Goal: Contribute content: Contribute content

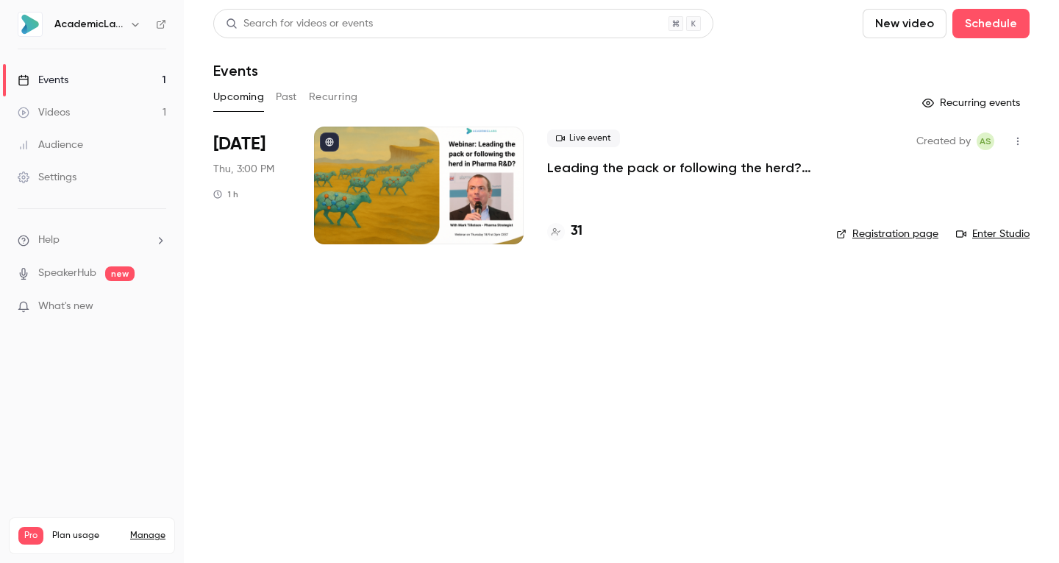
click at [984, 18] on button "Schedule" at bounding box center [991, 23] width 77 height 29
click at [777, 54] on div at bounding box center [529, 281] width 1059 height 563
click at [301, 101] on div "Upcoming Past Recurring" at bounding box center [621, 97] width 817 height 24
click at [322, 97] on button "Recurring" at bounding box center [333, 97] width 49 height 24
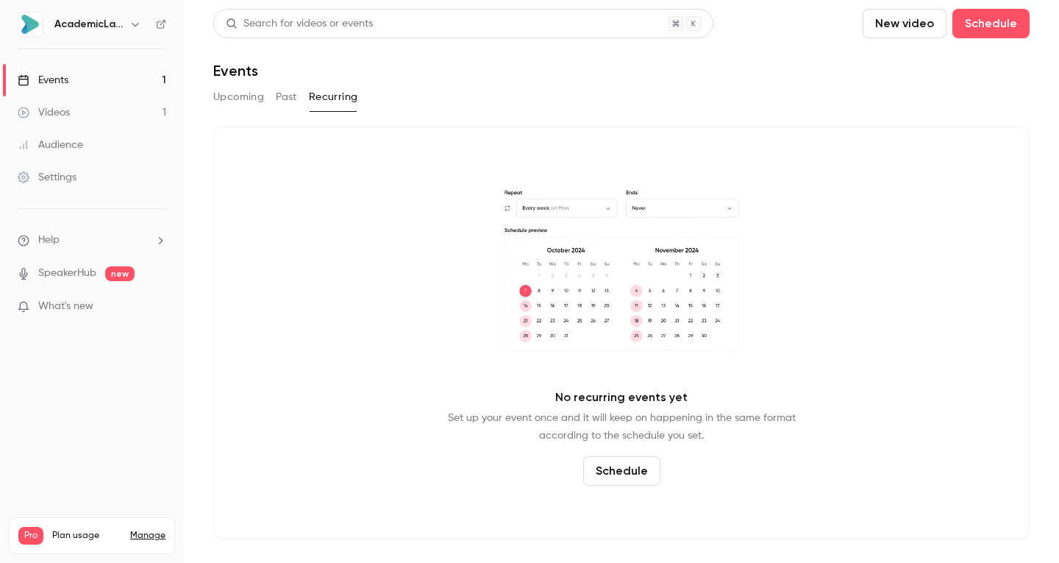
click at [288, 100] on button "Past" at bounding box center [286, 97] width 21 height 24
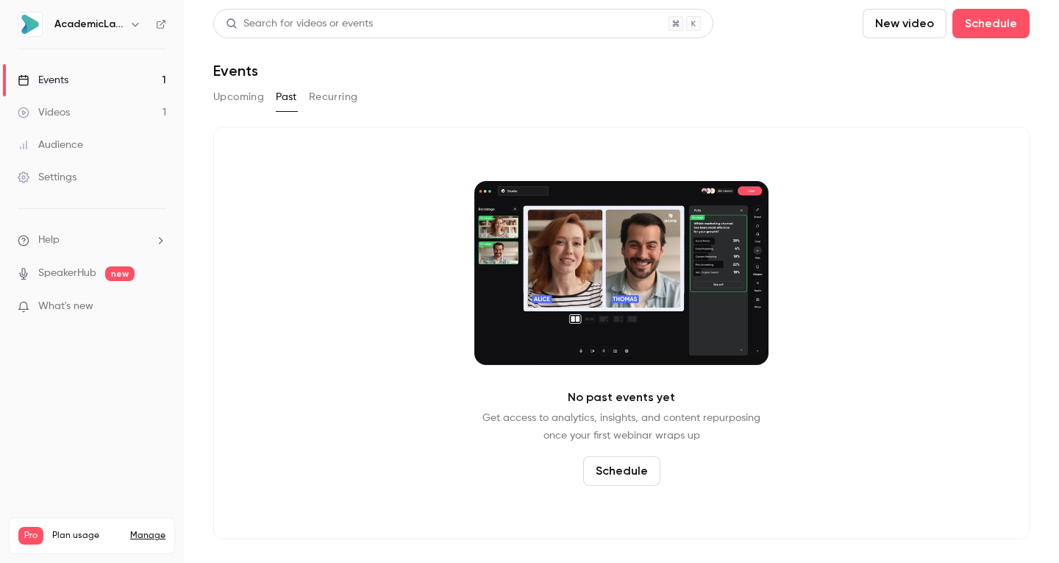
click at [218, 103] on button "Upcoming" at bounding box center [238, 97] width 51 height 24
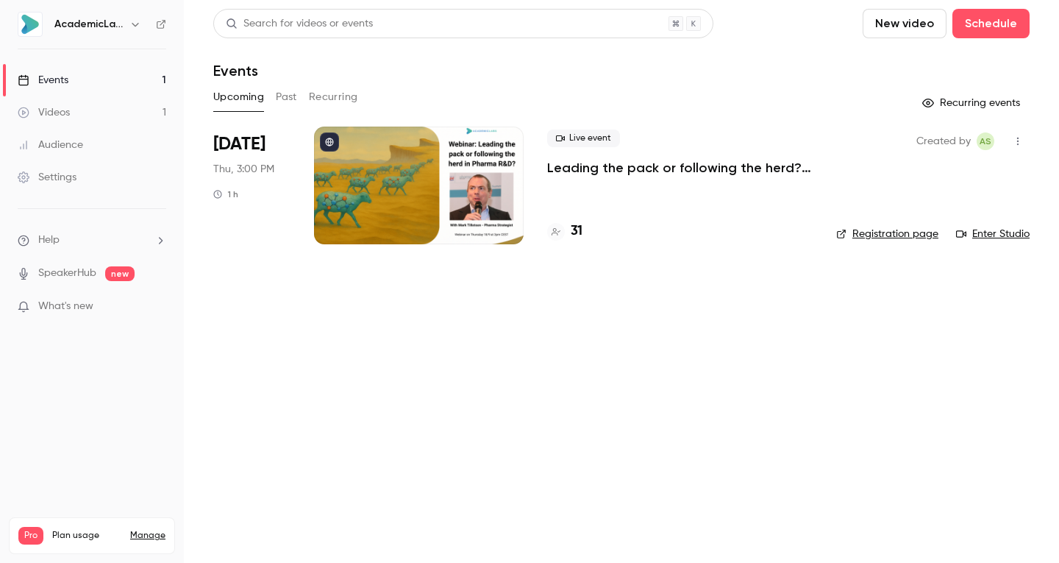
click at [888, 25] on button "New video" at bounding box center [905, 23] width 84 height 29
click at [910, 96] on div "Upload" at bounding box center [959, 102] width 112 height 15
click at [897, 522] on p "[DOMAIN_NAME] + AI_ How to Spot Underinvestigated High-Burden Diseases (Case St…" at bounding box center [934, 519] width 135 height 13
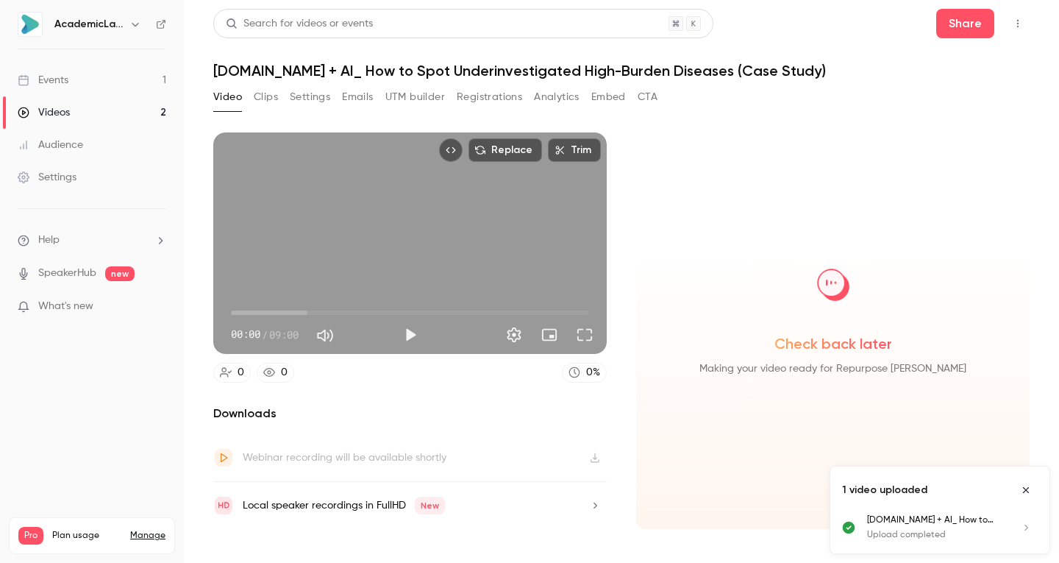
click at [266, 102] on button "Clips" at bounding box center [266, 97] width 24 height 24
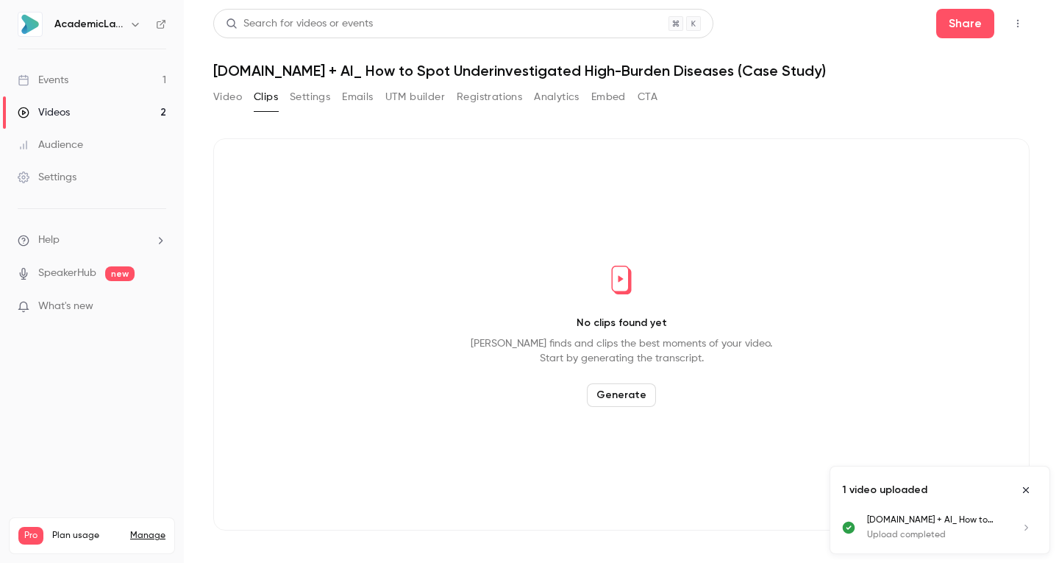
click at [320, 104] on button "Settings" at bounding box center [310, 97] width 40 height 24
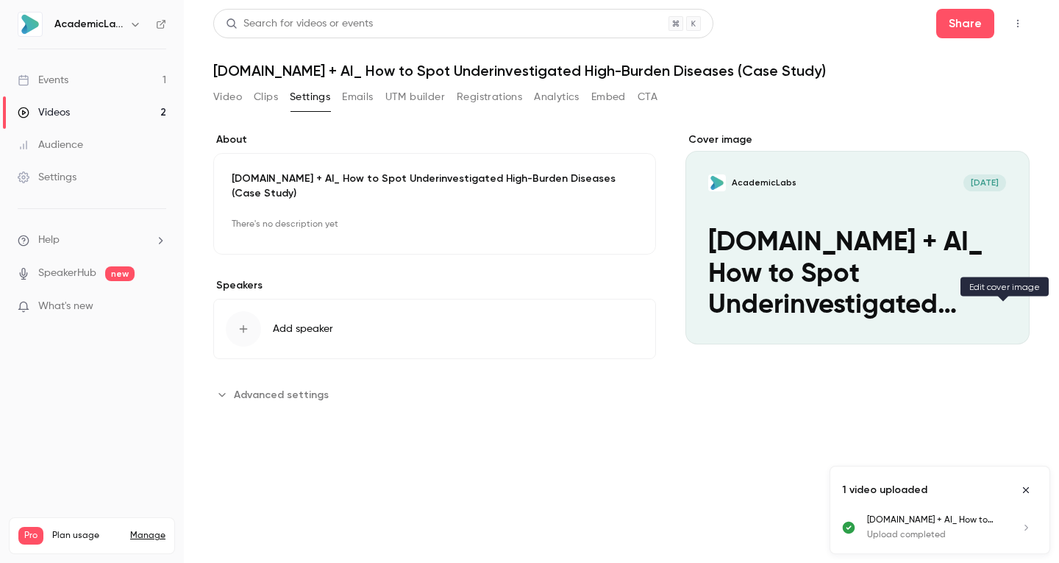
click at [1009, 313] on icon "Cover image" at bounding box center [1003, 318] width 16 height 12
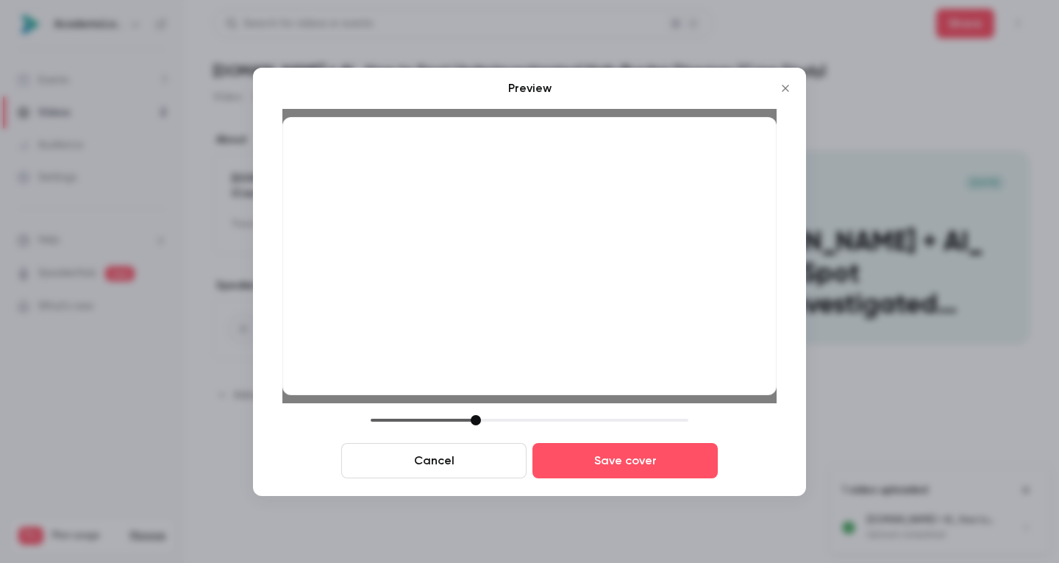
click at [600, 463] on button "Save cover" at bounding box center [625, 460] width 185 height 35
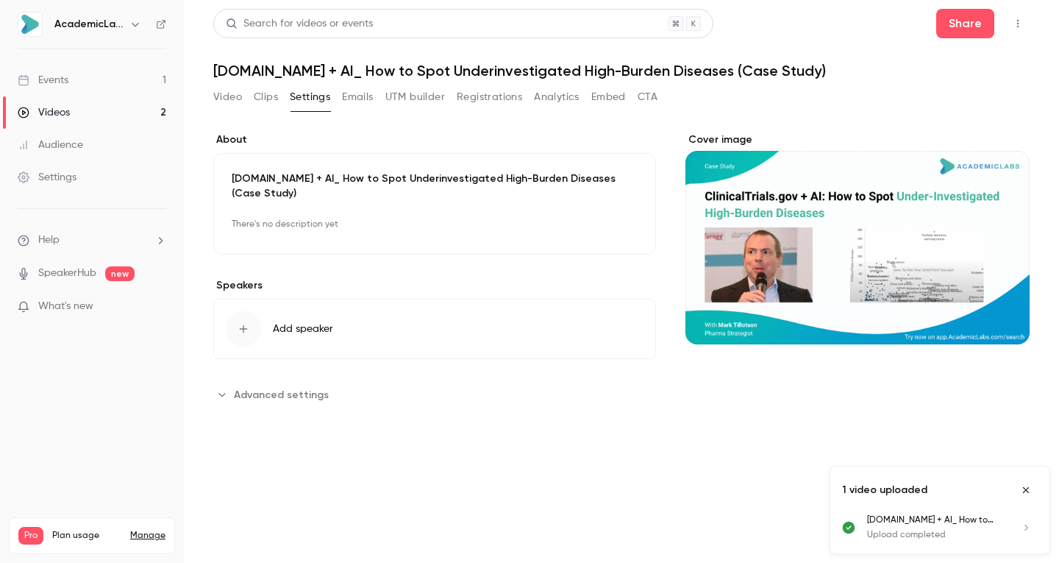
click at [278, 345] on button "Add speaker" at bounding box center [434, 329] width 443 height 60
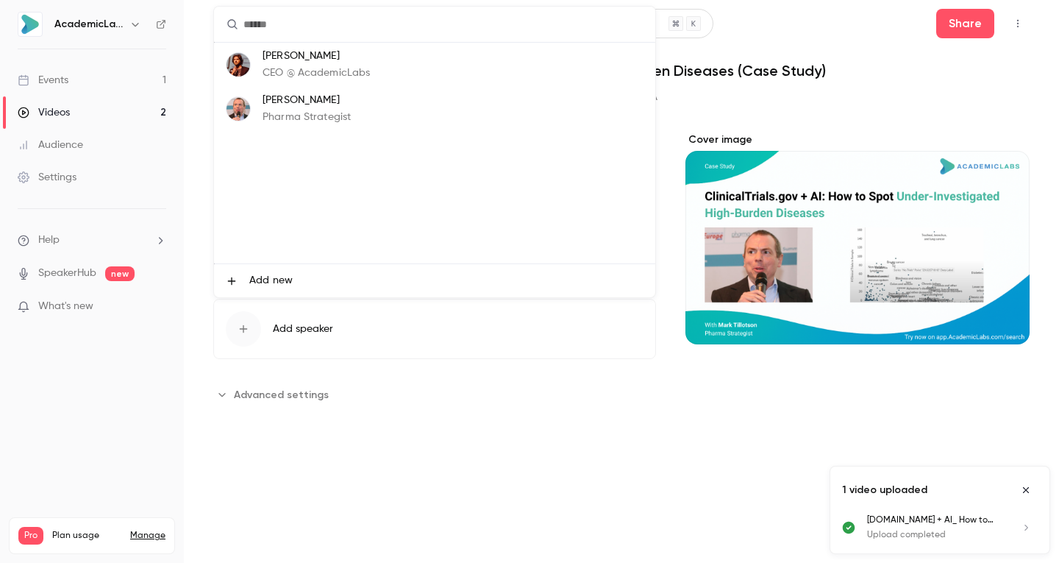
click at [263, 105] on p "[PERSON_NAME]" at bounding box center [307, 100] width 88 height 15
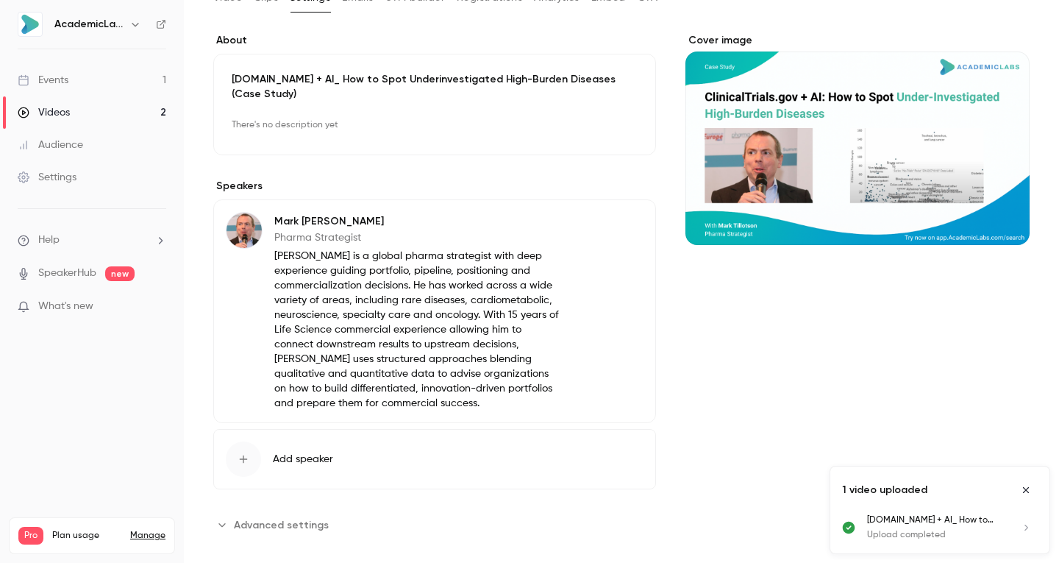
scroll to position [108, 0]
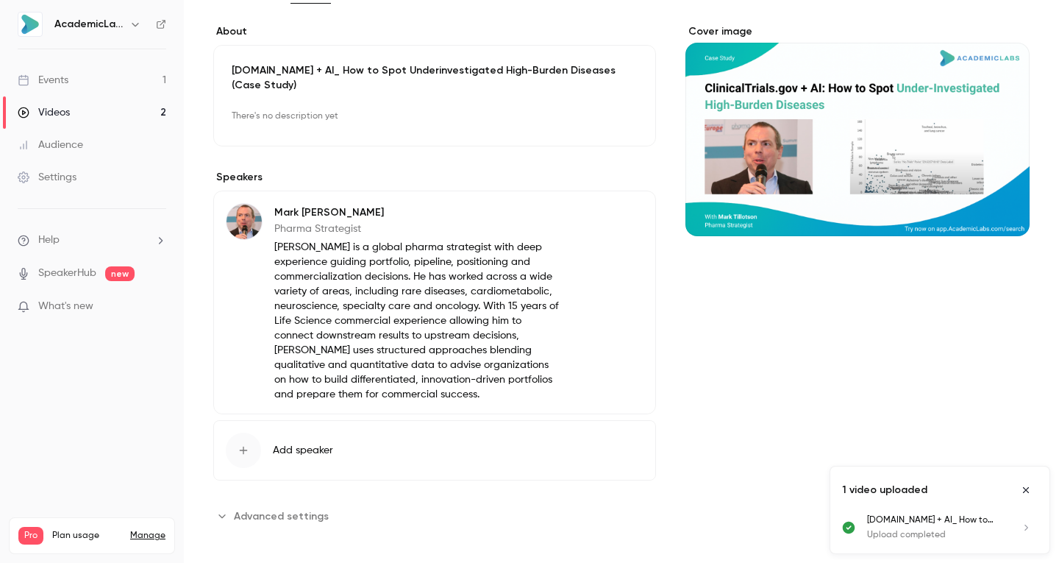
click at [295, 443] on span "Add speaker" at bounding box center [303, 450] width 60 height 15
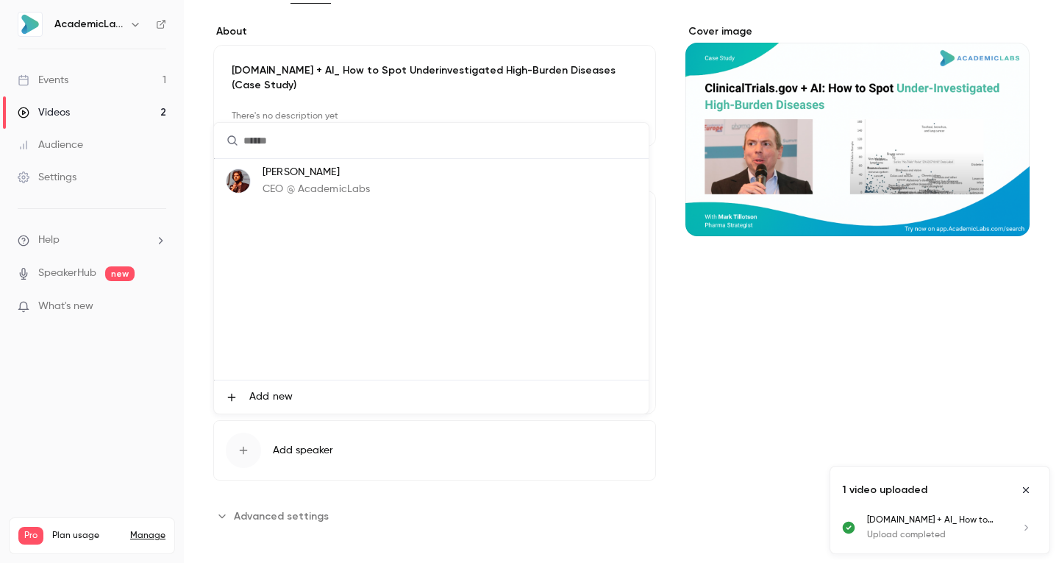
click at [299, 191] on p "CEO @ AcademicLabs" at bounding box center [316, 189] width 107 height 15
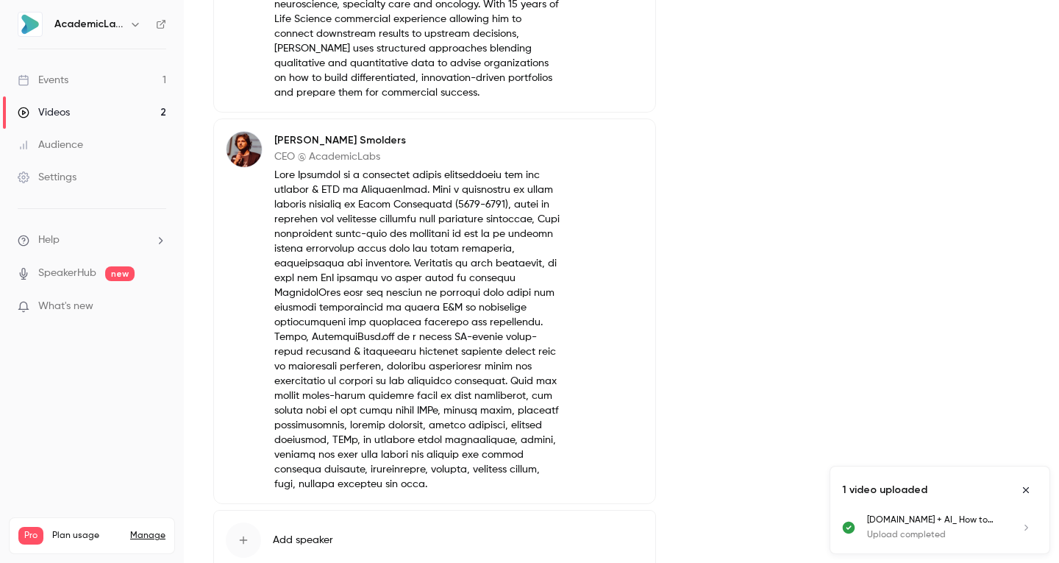
scroll to position [499, 0]
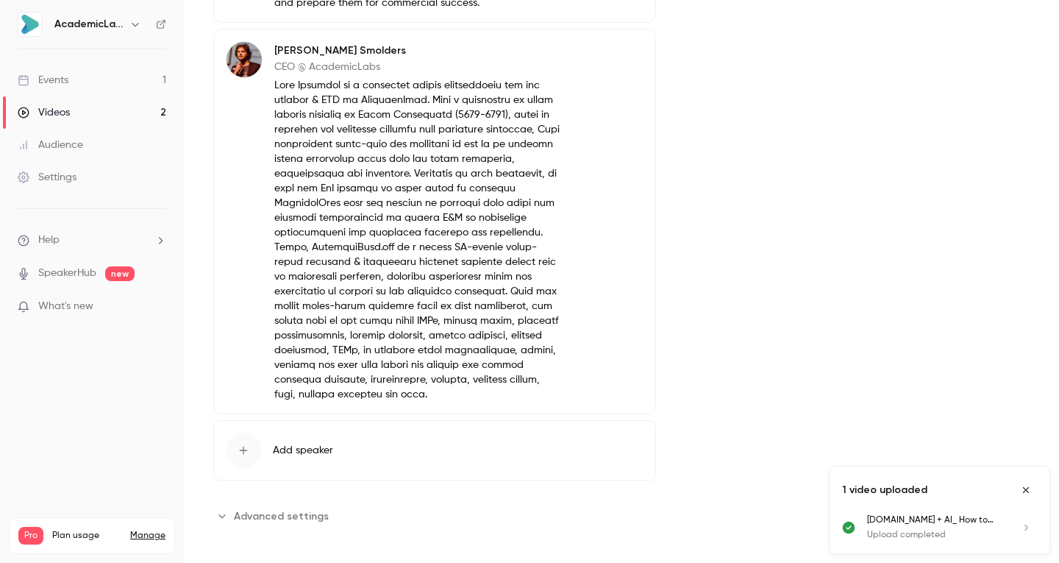
click at [280, 510] on span "Advanced settings" at bounding box center [281, 515] width 95 height 15
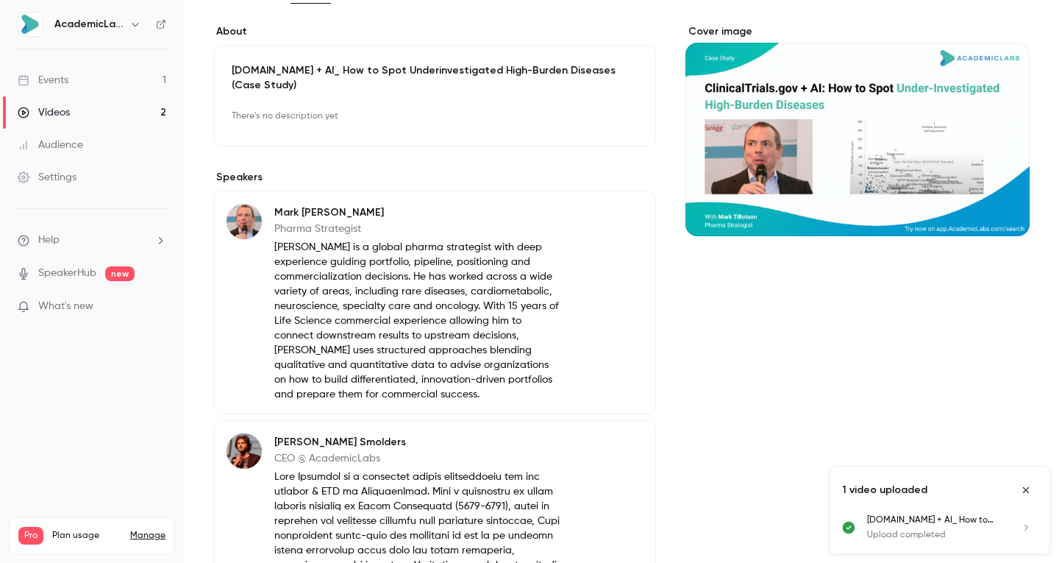
scroll to position [0, 0]
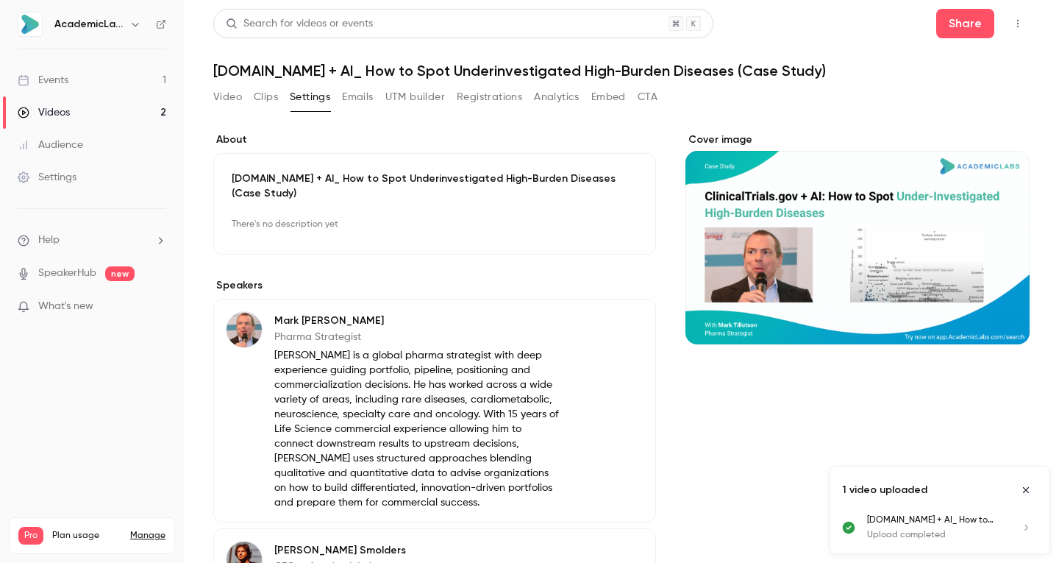
click at [366, 106] on button "Emails" at bounding box center [357, 97] width 31 height 24
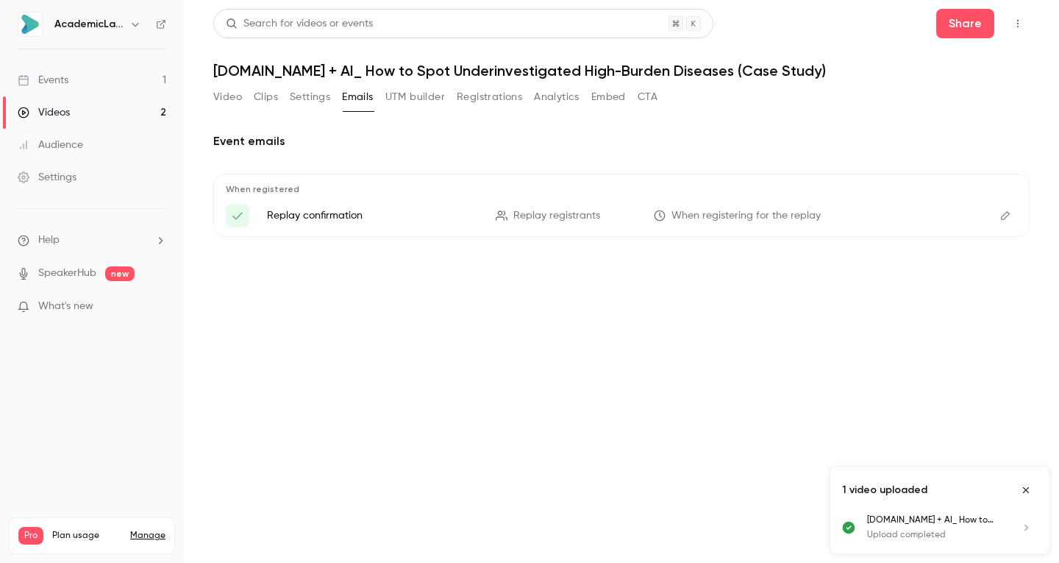
click at [427, 99] on button "UTM builder" at bounding box center [415, 97] width 60 height 24
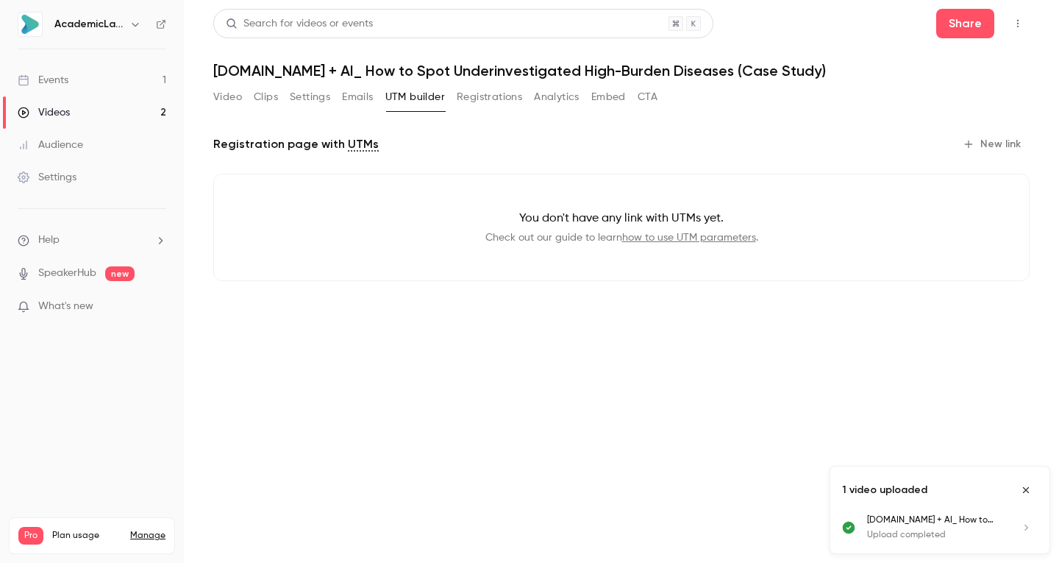
click at [498, 92] on button "Registrations" at bounding box center [489, 97] width 65 height 24
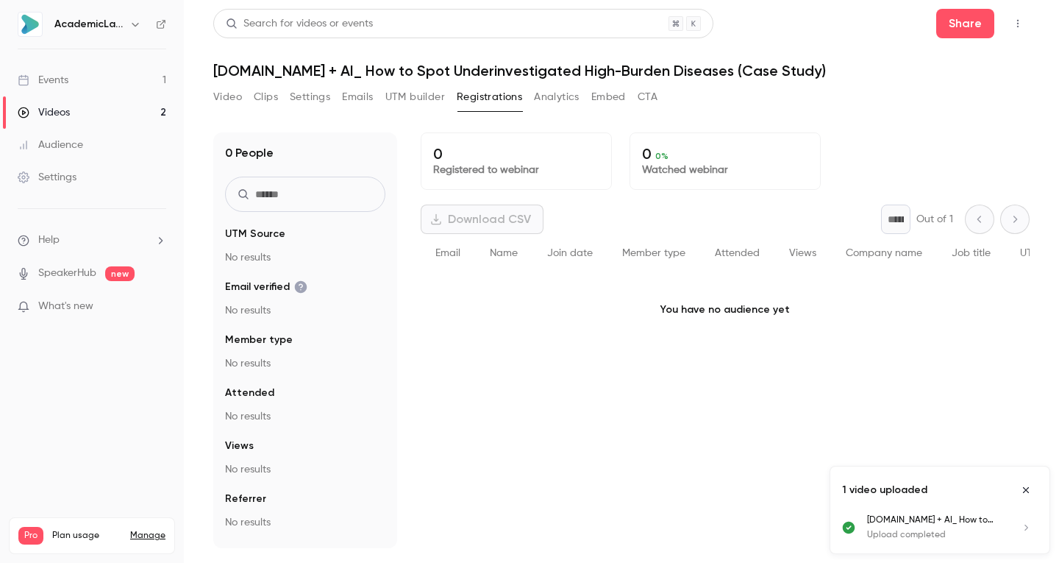
click at [566, 98] on button "Analytics" at bounding box center [557, 97] width 46 height 24
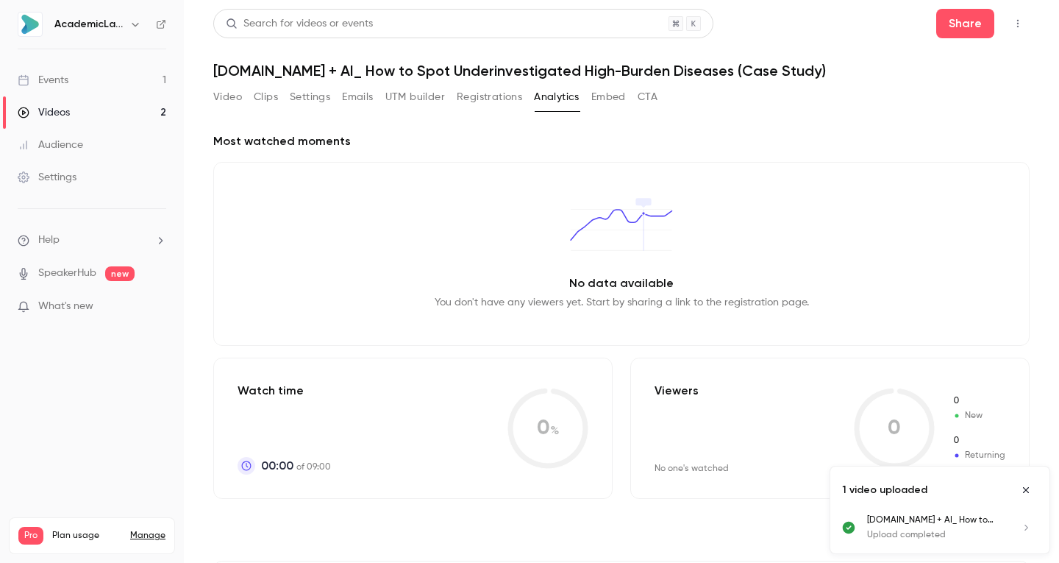
click at [617, 97] on button "Embed" at bounding box center [608, 97] width 35 height 24
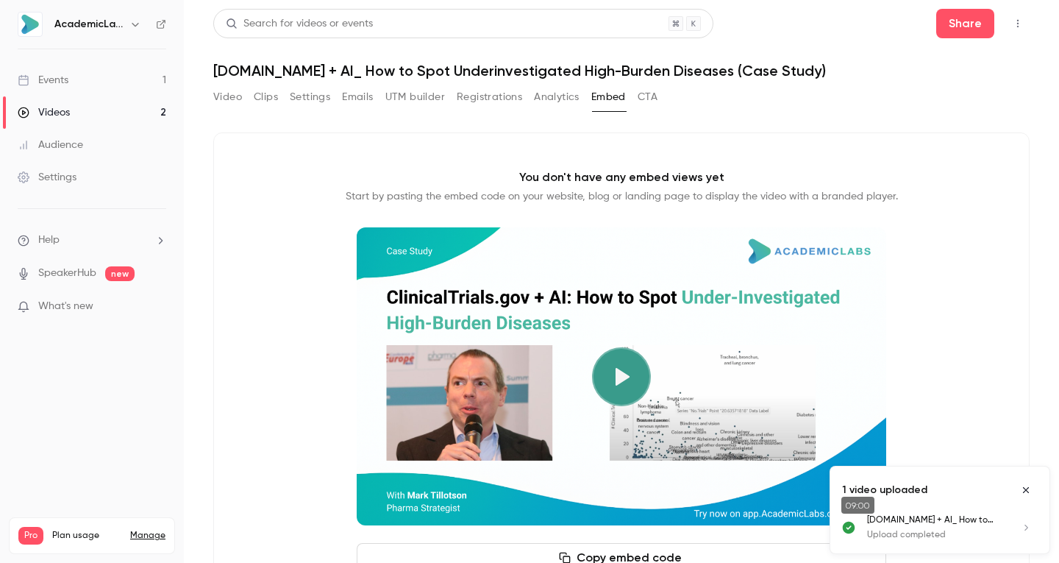
click at [647, 99] on button "CTA" at bounding box center [648, 97] width 20 height 24
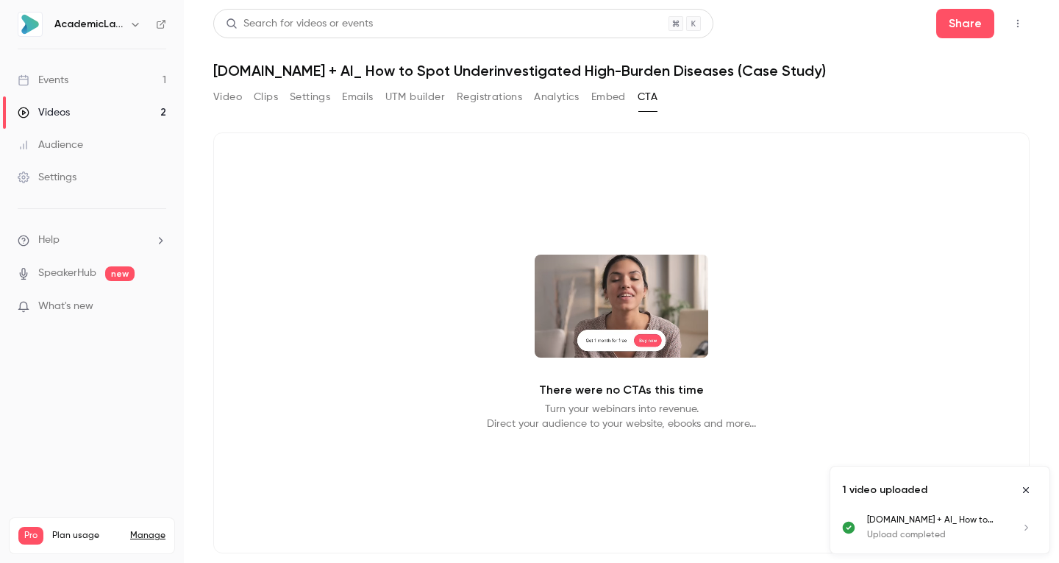
click at [313, 98] on button "Settings" at bounding box center [310, 97] width 40 height 24
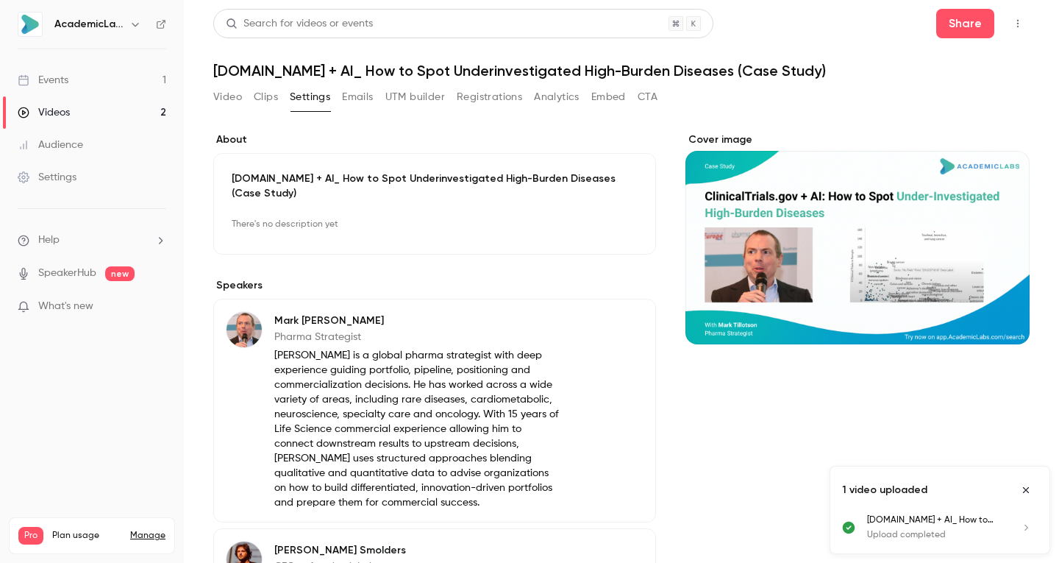
click at [273, 96] on button "Clips" at bounding box center [266, 97] width 24 height 24
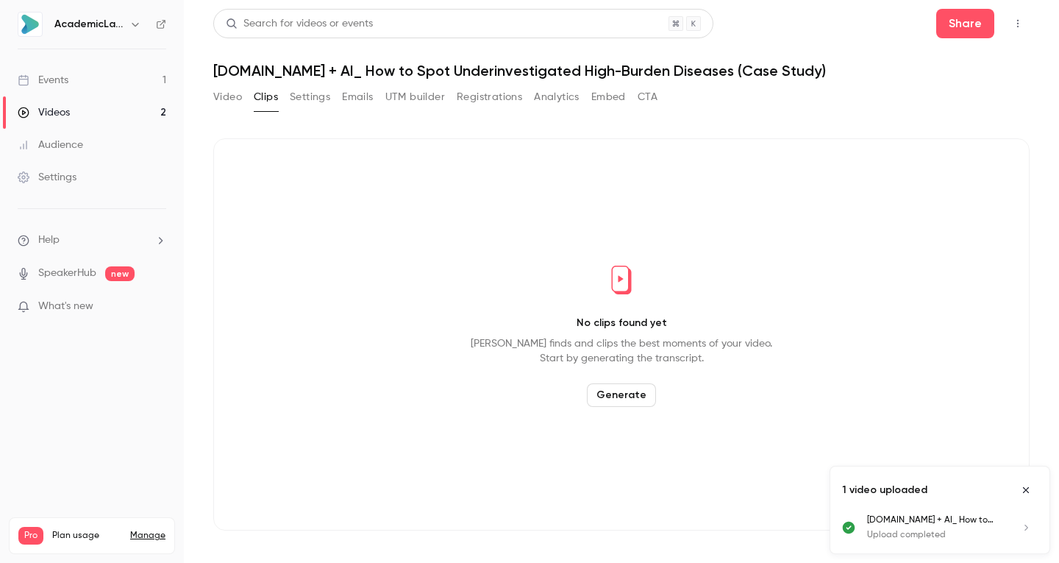
click at [235, 98] on button "Video" at bounding box center [227, 97] width 29 height 24
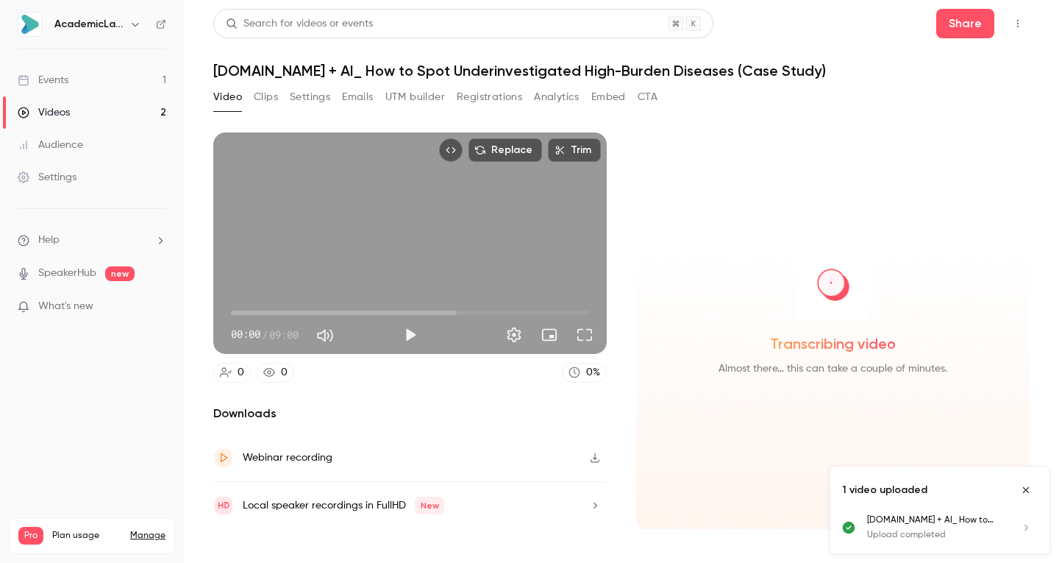
click at [313, 99] on button "Settings" at bounding box center [310, 97] width 40 height 24
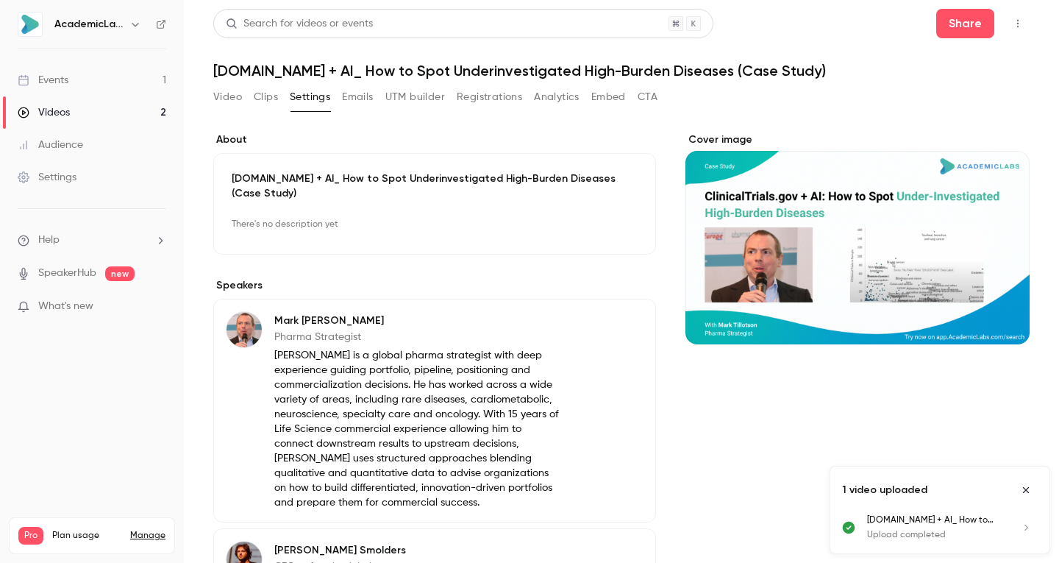
click at [498, 92] on button "Registrations" at bounding box center [489, 97] width 65 height 24
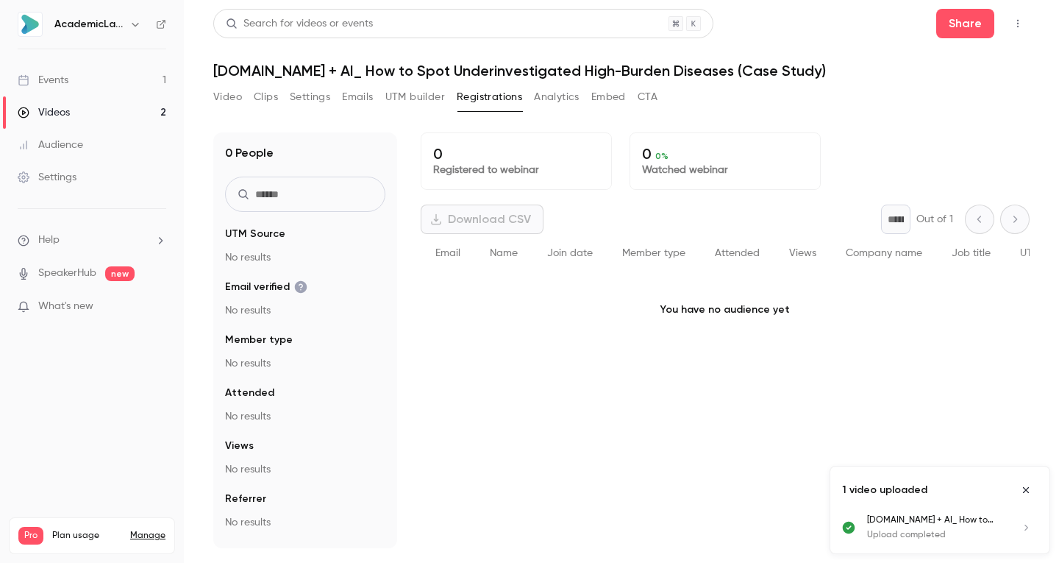
click at [432, 92] on button "UTM builder" at bounding box center [415, 97] width 60 height 24
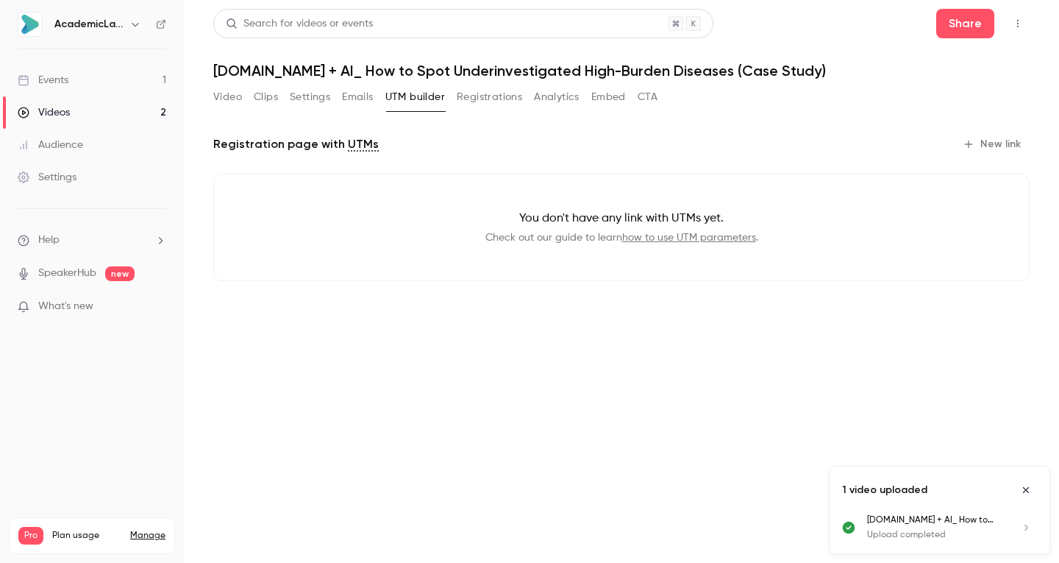
click at [284, 144] on p "Registration page with UTMs" at bounding box center [296, 144] width 166 height 18
click at [313, 102] on button "Settings" at bounding box center [310, 97] width 40 height 24
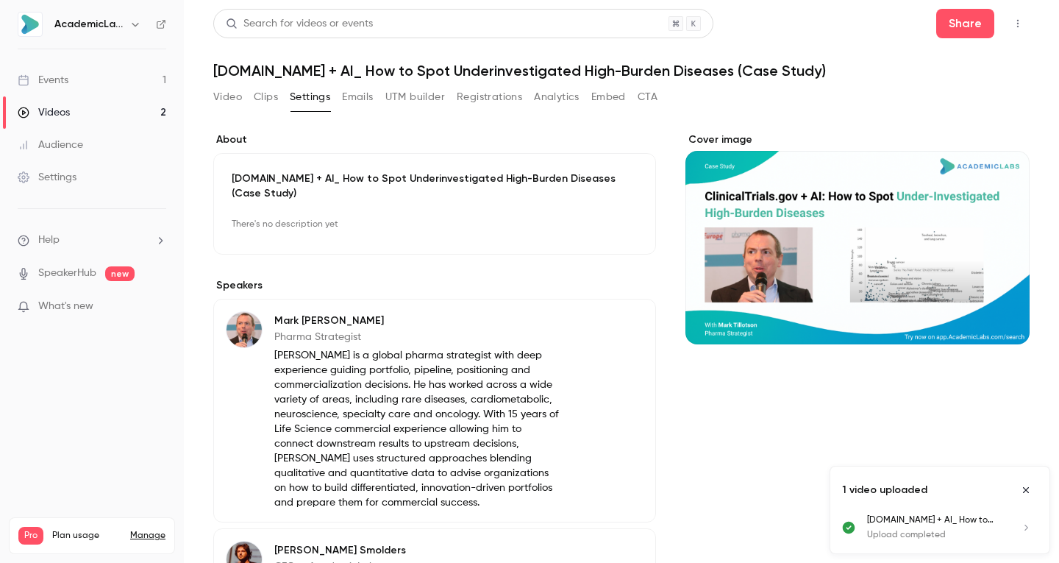
click at [606, 223] on button "Edit" at bounding box center [612, 225] width 54 height 24
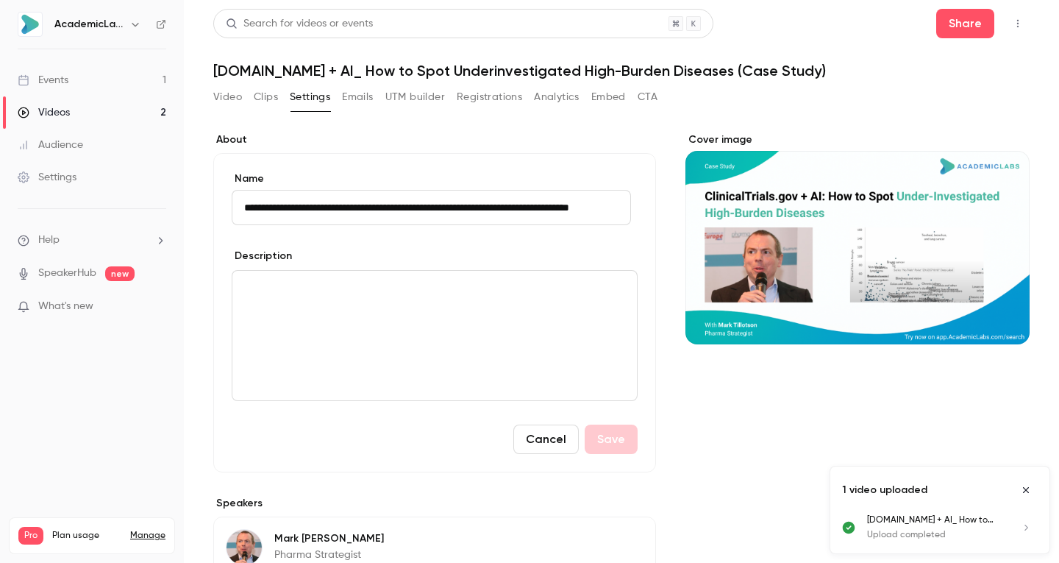
click at [311, 292] on p "editor" at bounding box center [434, 289] width 381 height 18
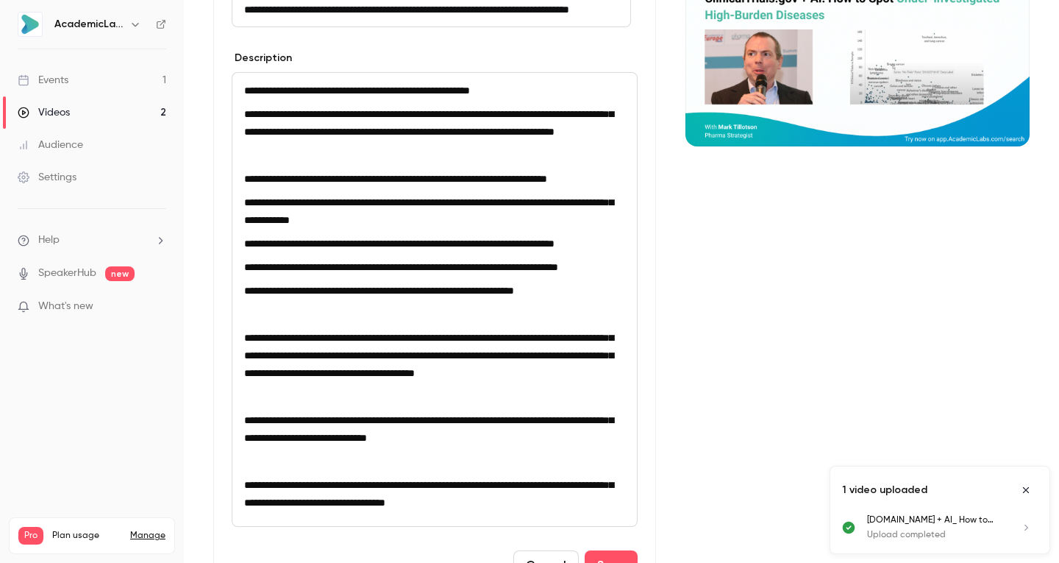
scroll to position [441, 0]
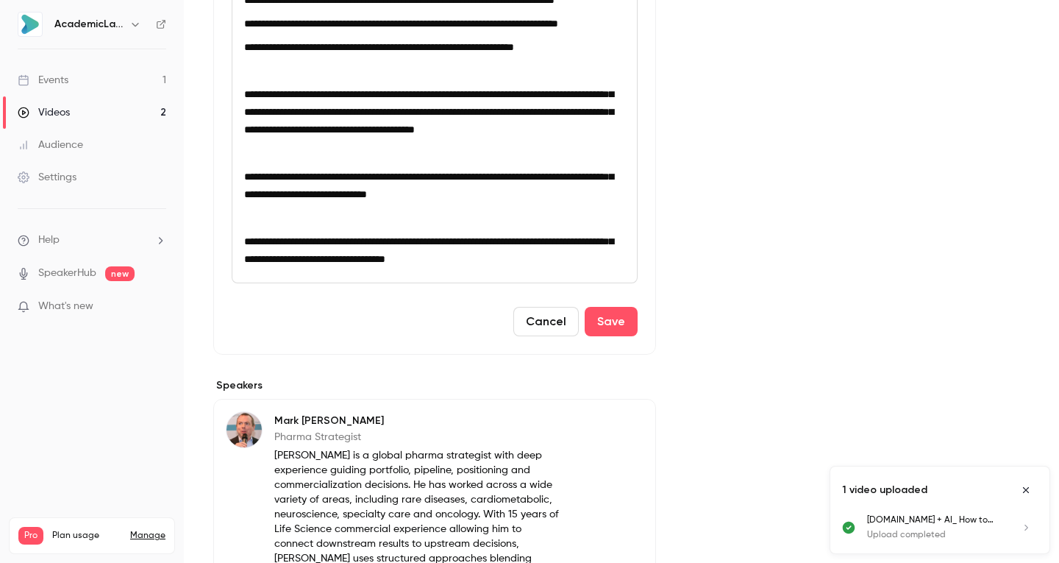
click at [604, 336] on button "Save" at bounding box center [611, 321] width 53 height 29
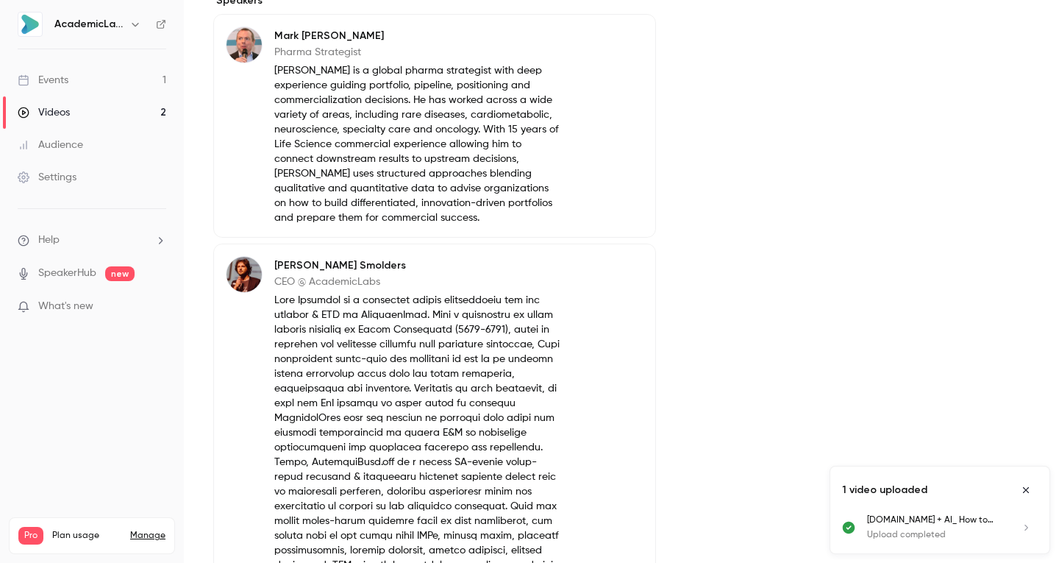
scroll to position [0, 0]
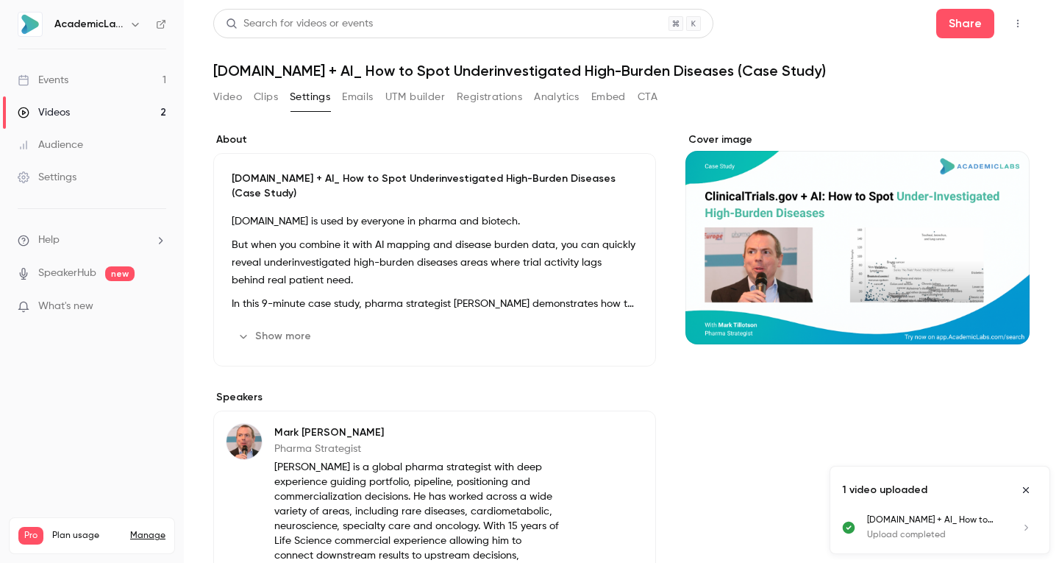
click at [269, 101] on button "Clips" at bounding box center [266, 97] width 24 height 24
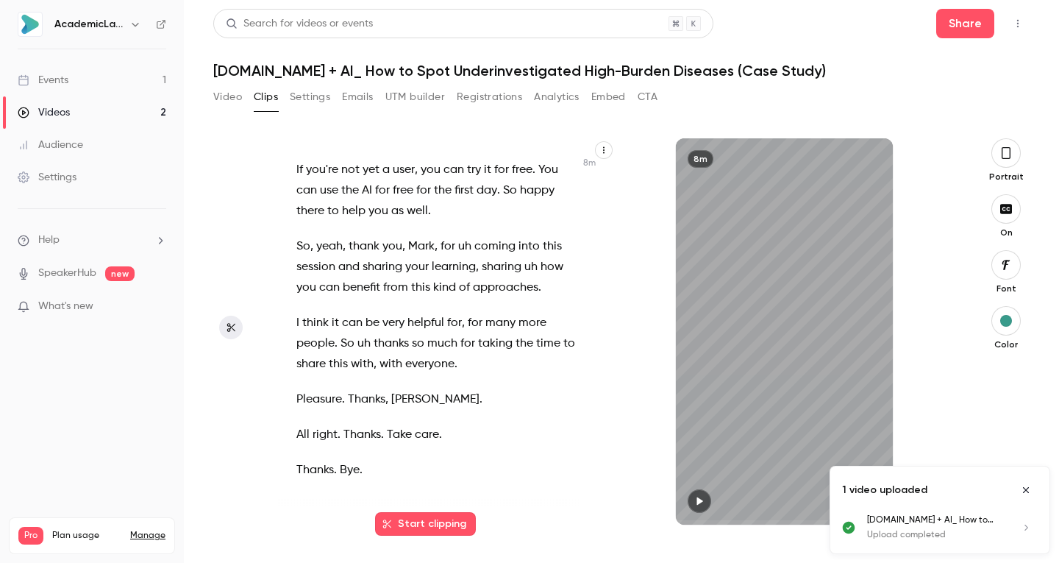
scroll to position [4550, 0]
click at [433, 518] on button "Start clipping" at bounding box center [425, 524] width 101 height 24
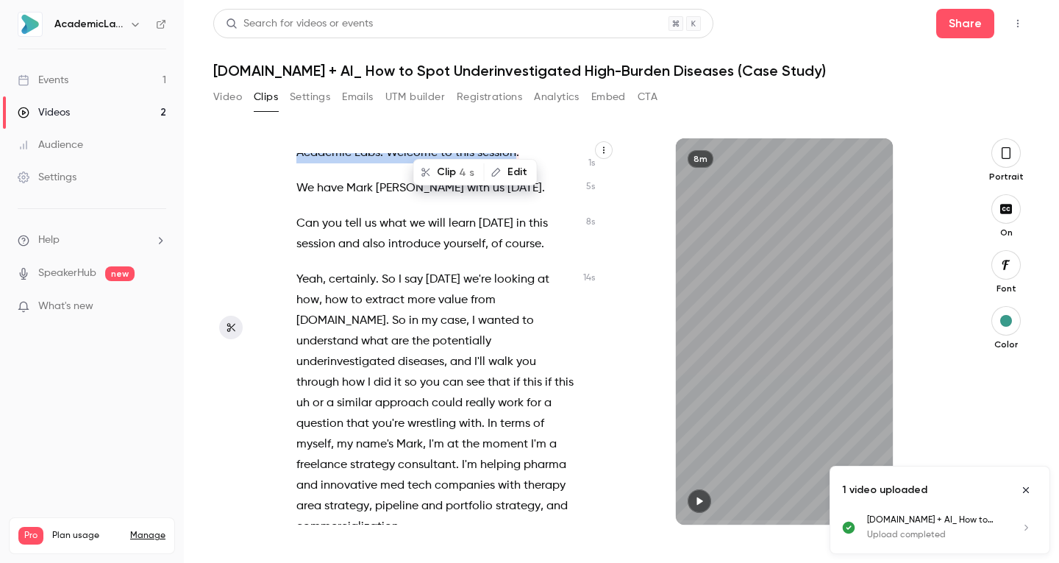
scroll to position [0, 0]
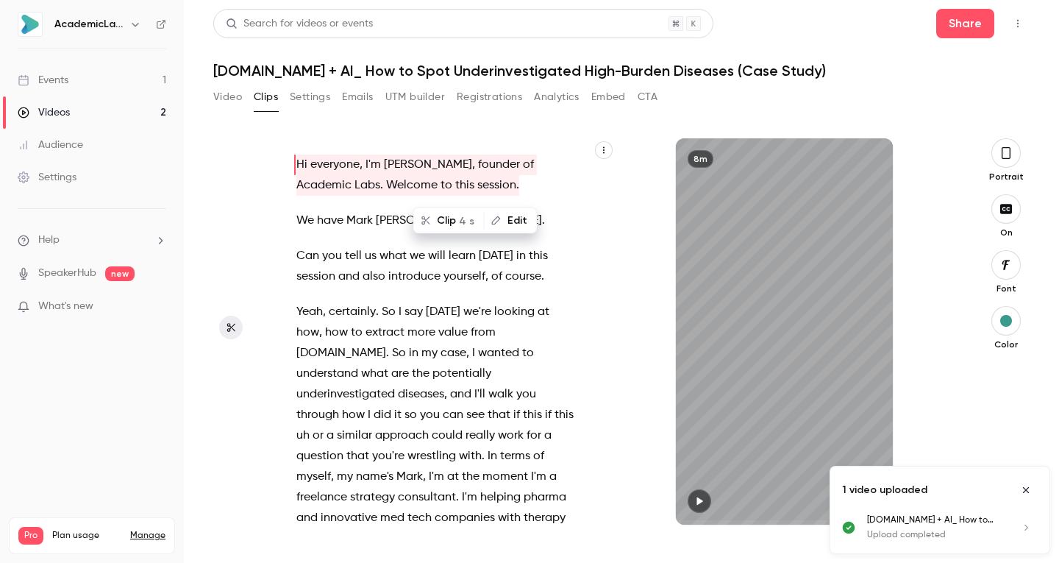
click at [316, 350] on span "[DOMAIN_NAME]" at bounding box center [341, 353] width 90 height 21
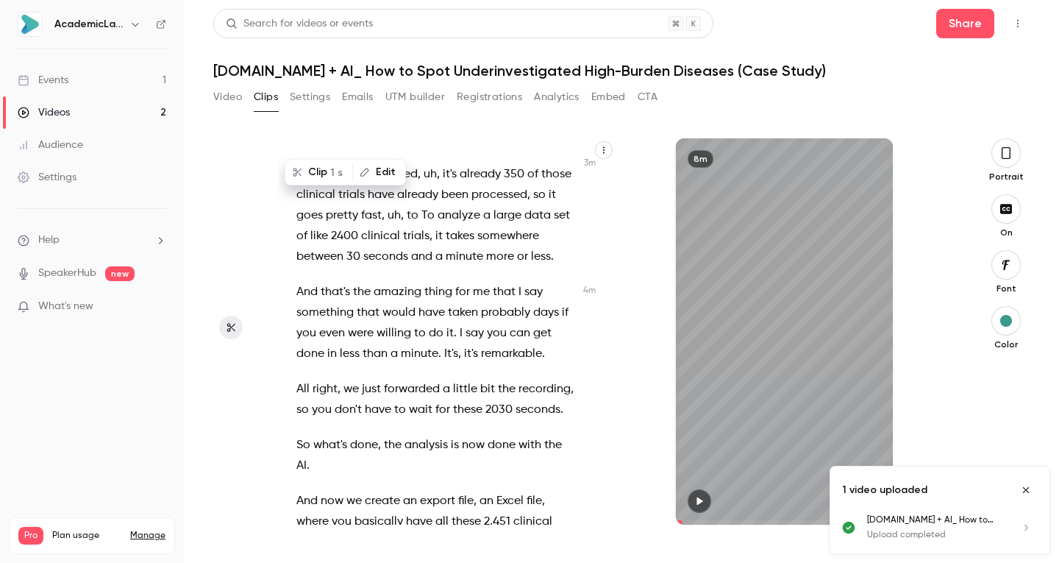
scroll to position [2000, 0]
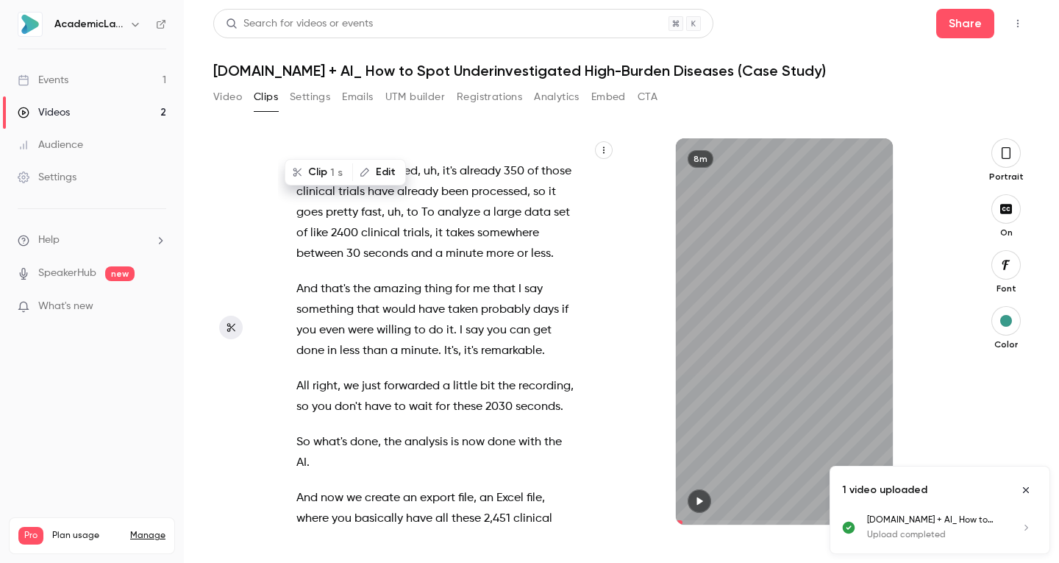
click at [466, 336] on span at bounding box center [464, 330] width 3 height 12
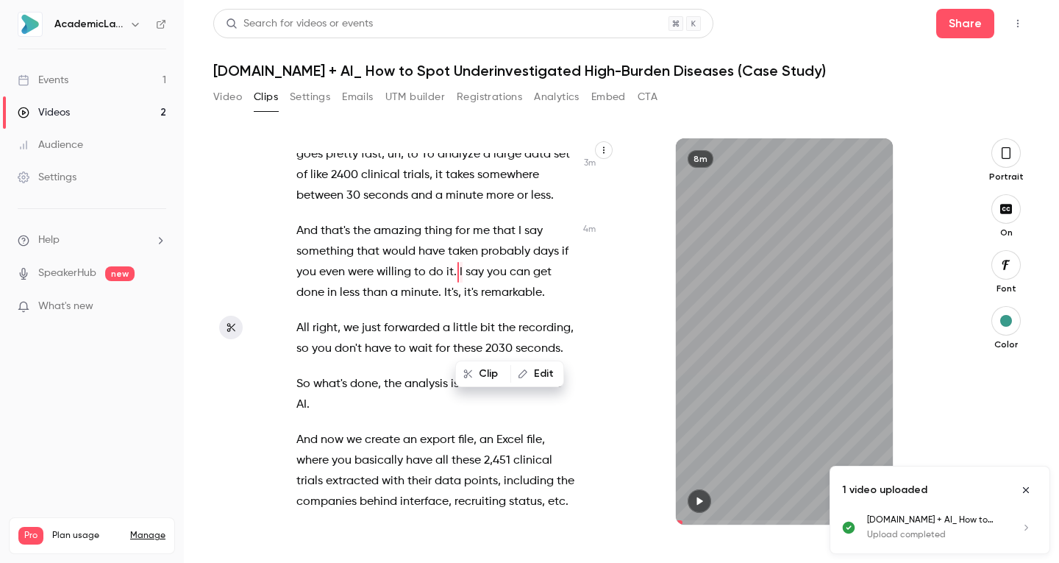
scroll to position [2074, 0]
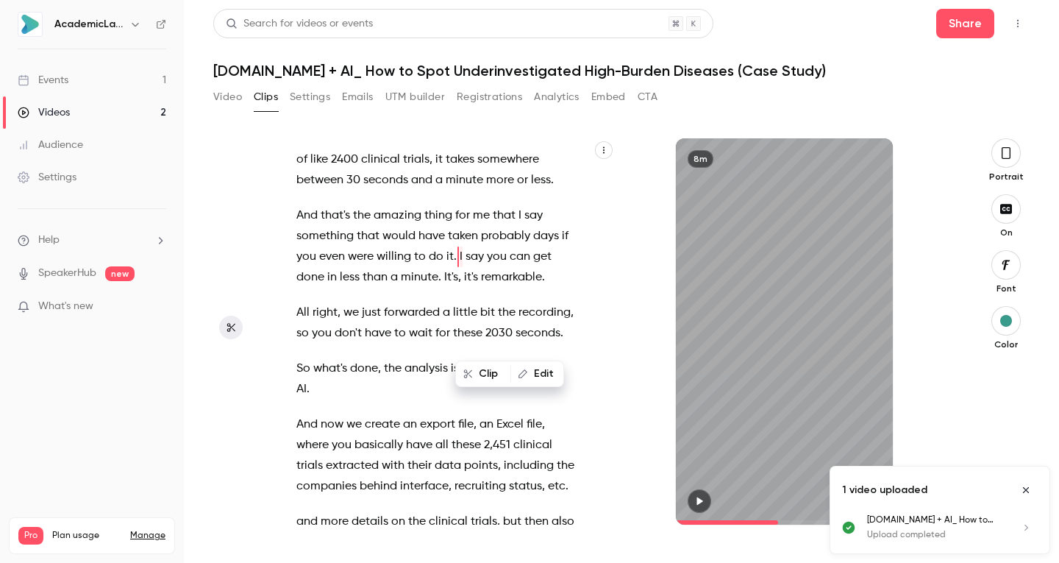
click at [538, 367] on button "Edit" at bounding box center [537, 374] width 51 height 24
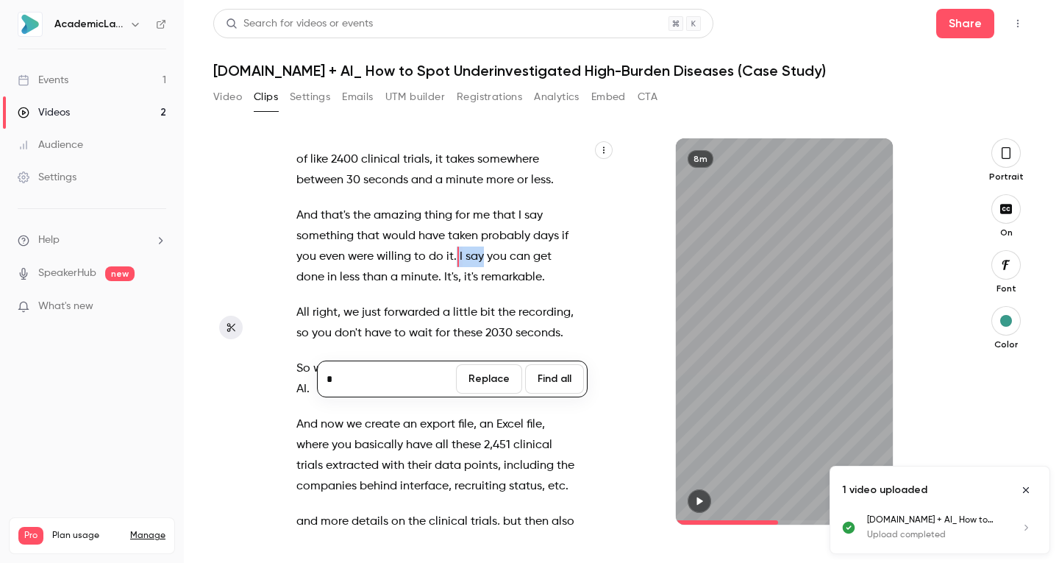
drag, startPoint x: 493, startPoint y: 340, endPoint x: 463, endPoint y: 340, distance: 29.4
click at [463, 288] on p "And that's the amazing thing for me that I say something that would have taken …" at bounding box center [435, 246] width 279 height 82
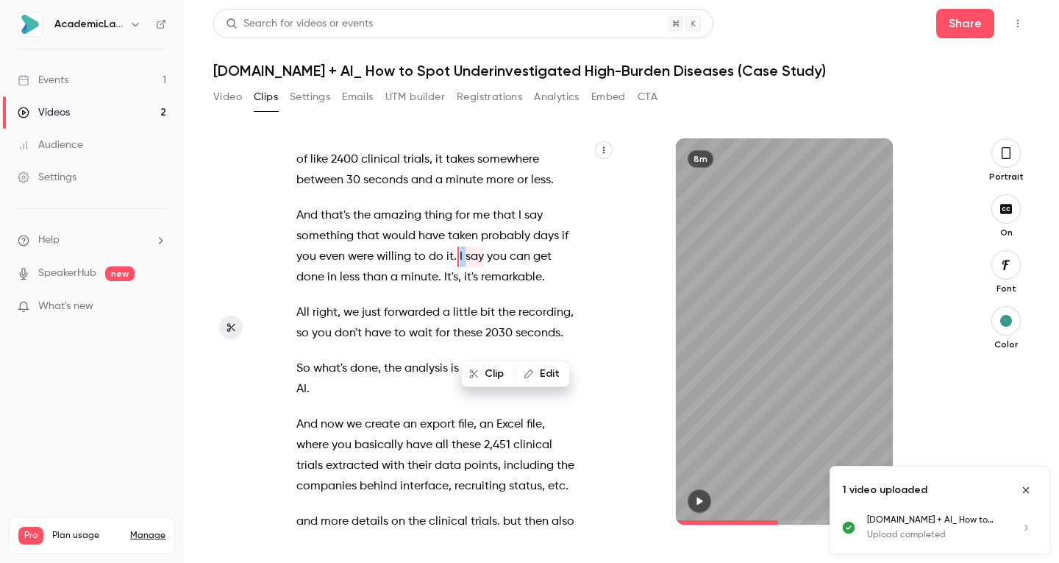
click at [483, 267] on span "say" at bounding box center [475, 256] width 18 height 21
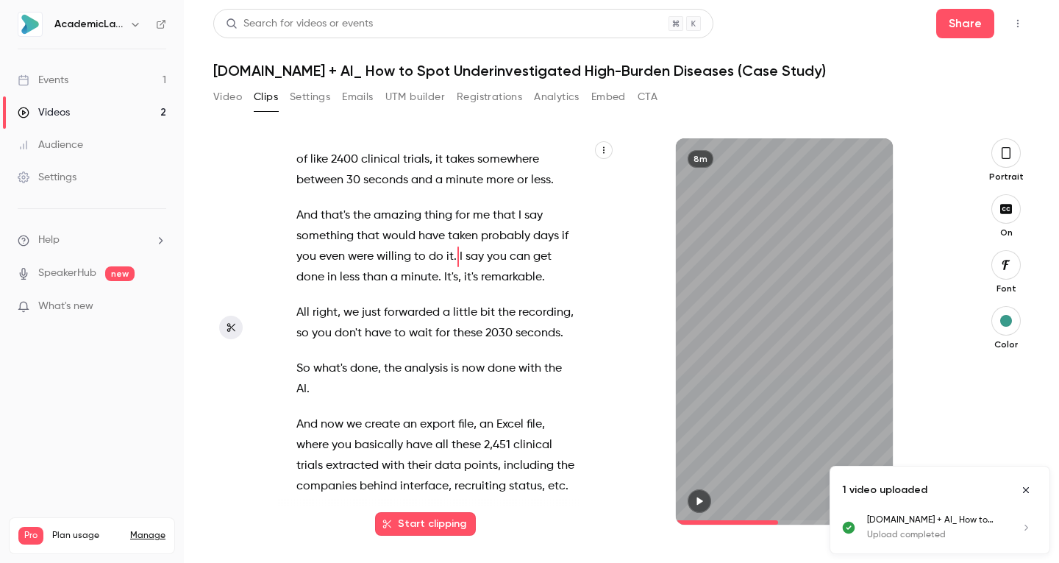
click at [482, 267] on span "say" at bounding box center [475, 256] width 18 height 21
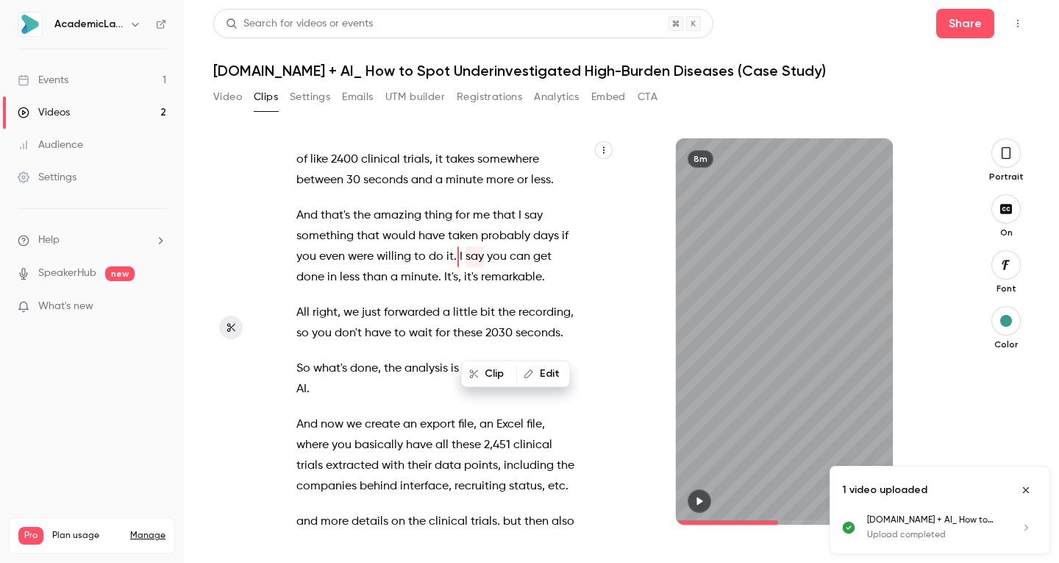
click at [482, 267] on span "say" at bounding box center [475, 256] width 18 height 21
type input "*****"
click at [532, 372] on icon "button" at bounding box center [528, 373] width 9 height 9
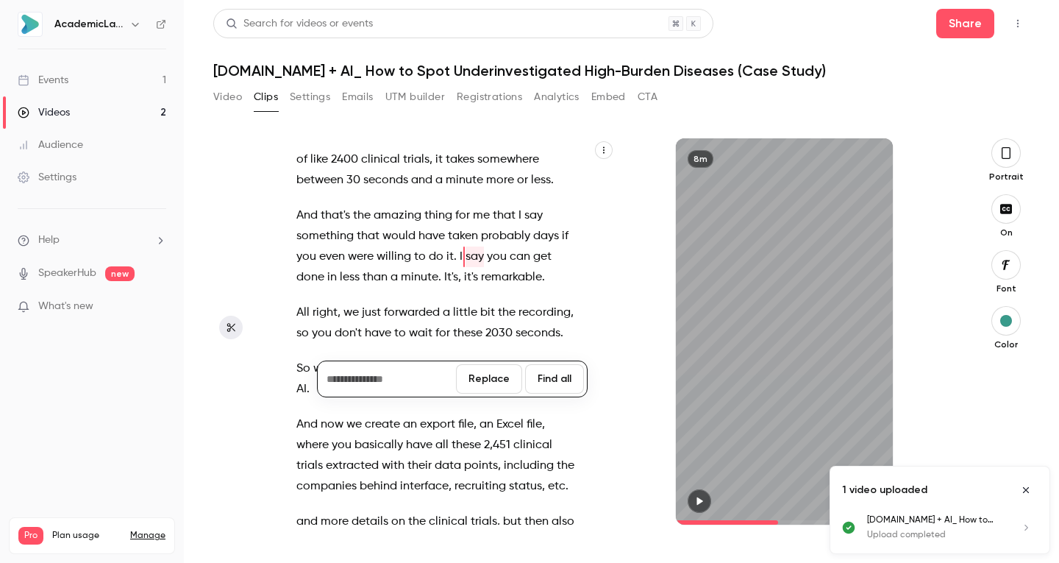
click at [492, 382] on button "Replace" at bounding box center [489, 378] width 66 height 29
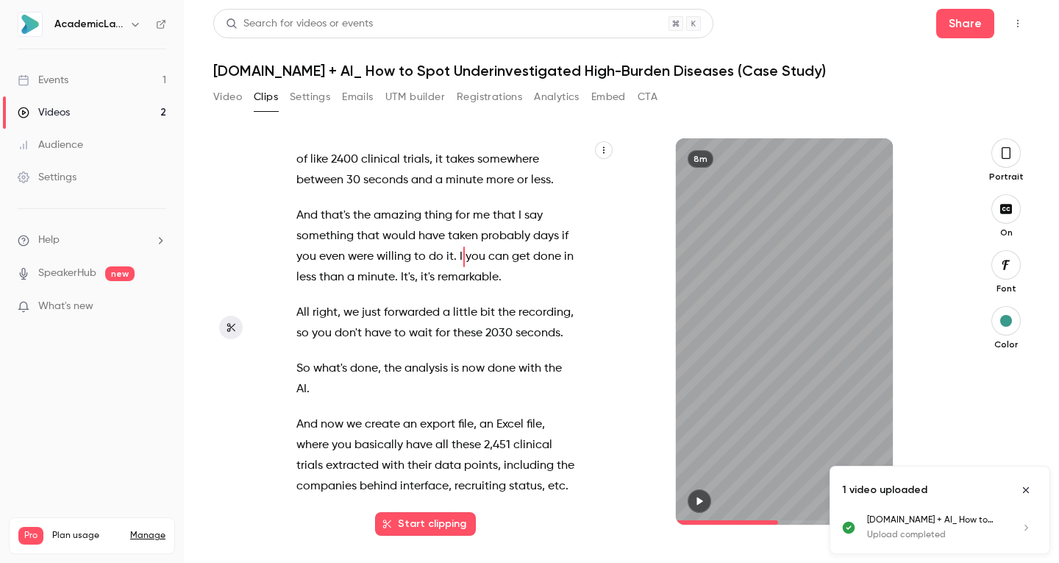
click at [463, 267] on span "I" at bounding box center [461, 256] width 3 height 21
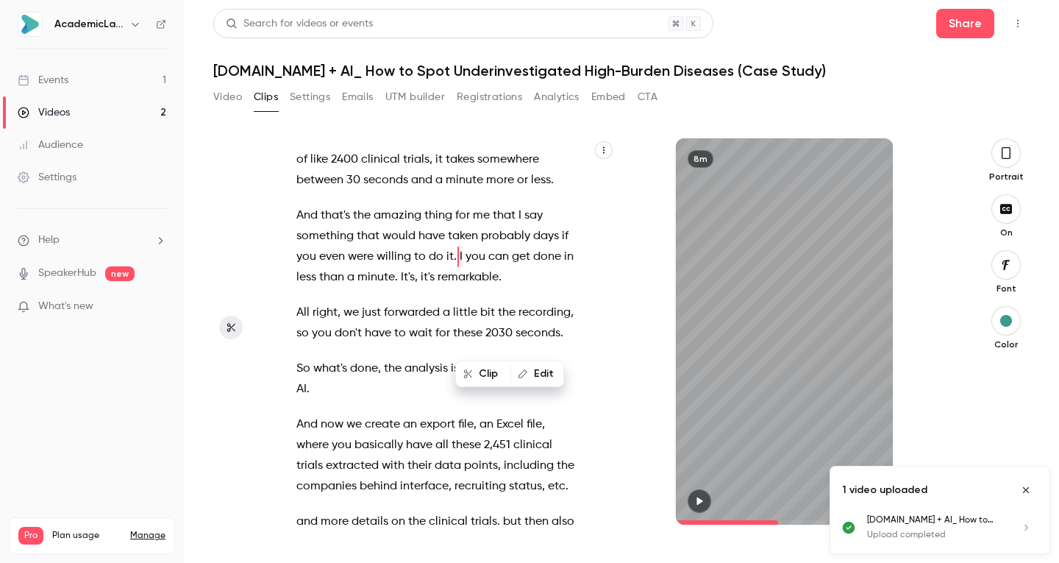
click at [536, 367] on button "Edit" at bounding box center [537, 374] width 51 height 24
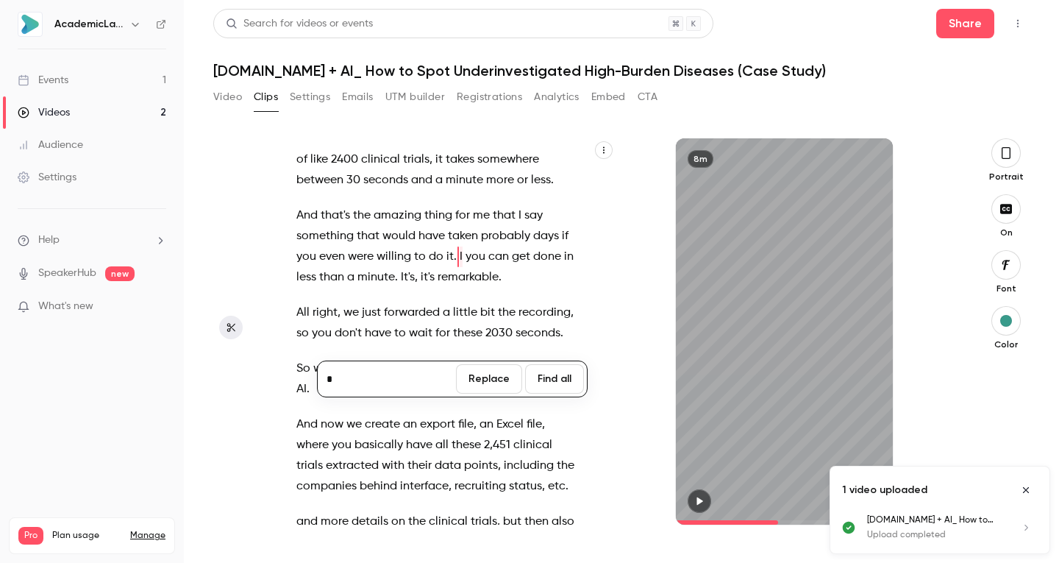
click at [482, 374] on button "Replace" at bounding box center [489, 378] width 66 height 29
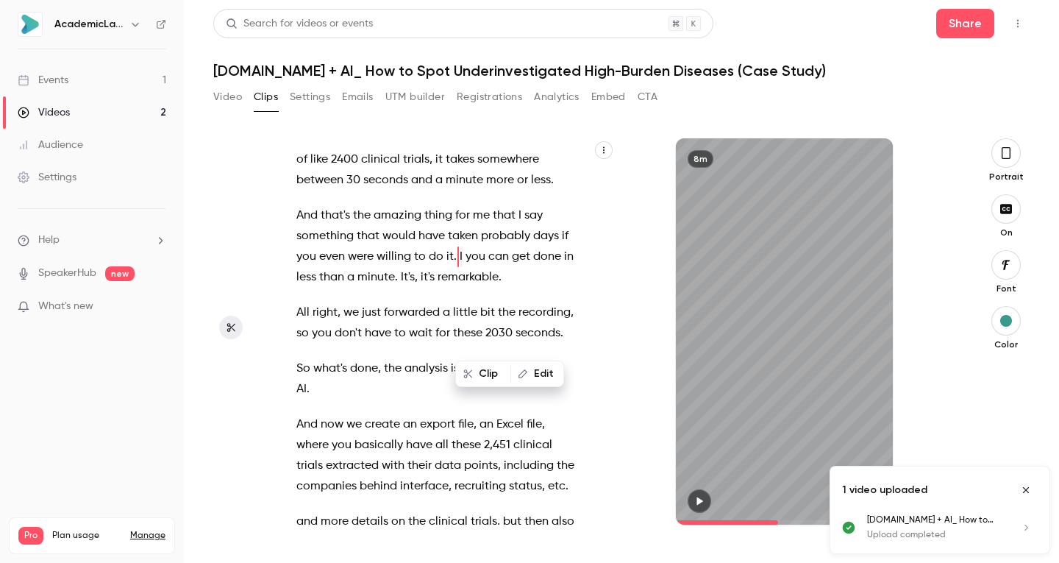
type input "*****"
click at [539, 374] on button "Edit" at bounding box center [537, 374] width 51 height 24
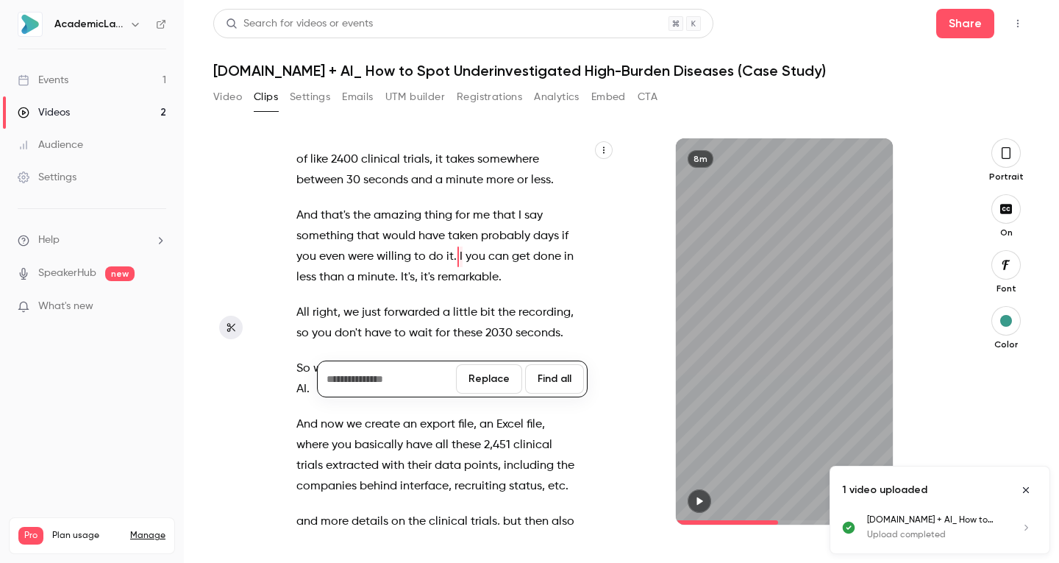
click at [488, 372] on button "Replace" at bounding box center [489, 378] width 66 height 29
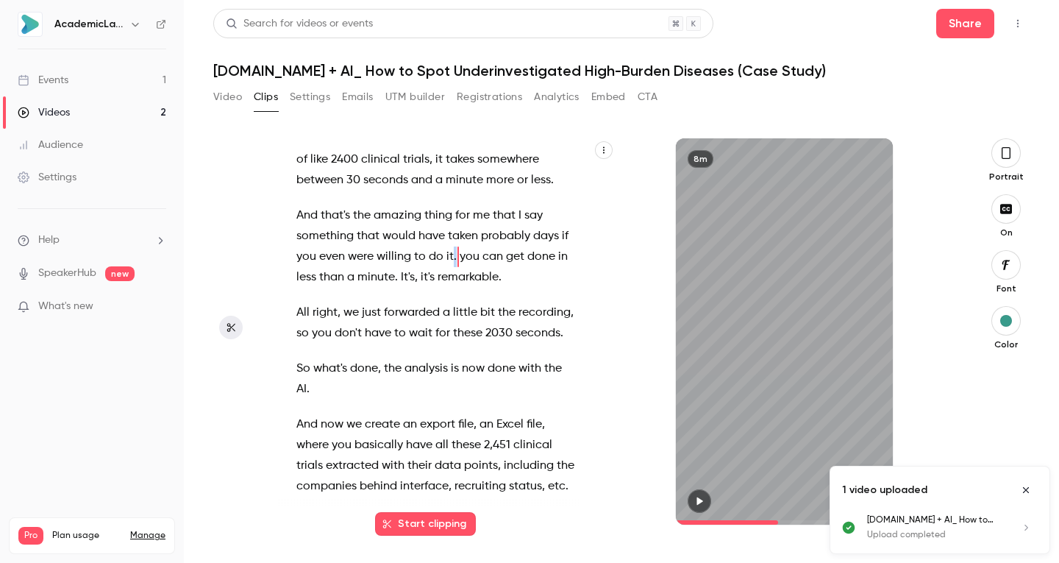
click at [457, 267] on span "." at bounding box center [455, 256] width 3 height 21
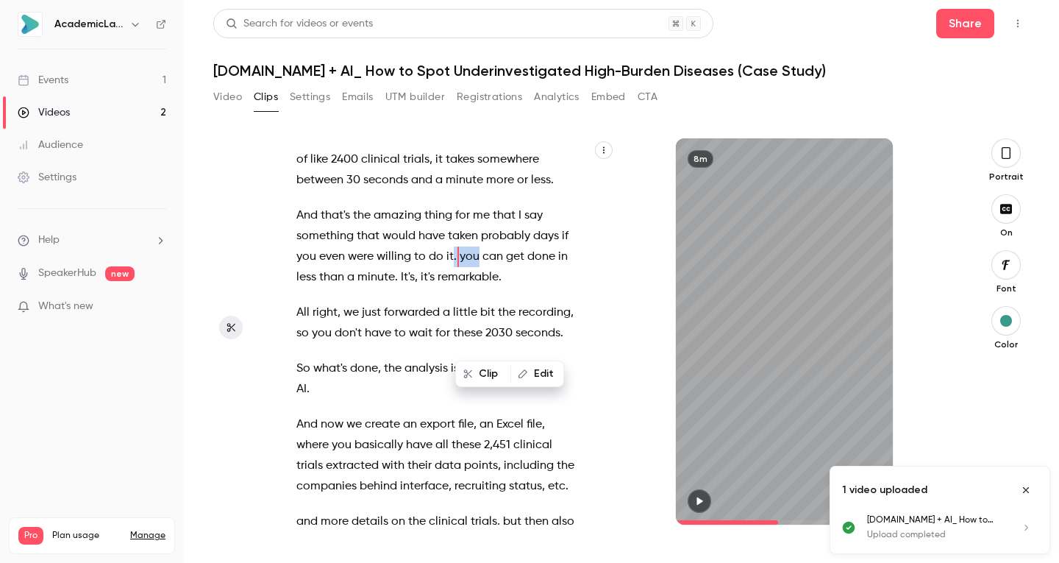
click at [466, 288] on p "And that's the amazing thing for me that I say something that would have taken …" at bounding box center [435, 246] width 279 height 82
click at [530, 372] on button "Edit" at bounding box center [537, 374] width 51 height 24
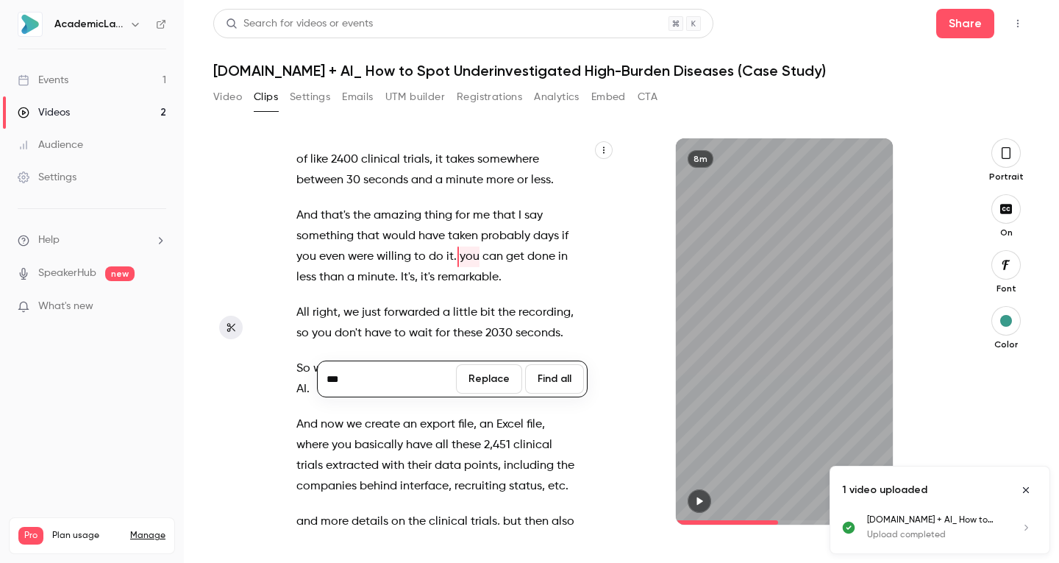
click at [444, 267] on span "do" at bounding box center [436, 256] width 15 height 21
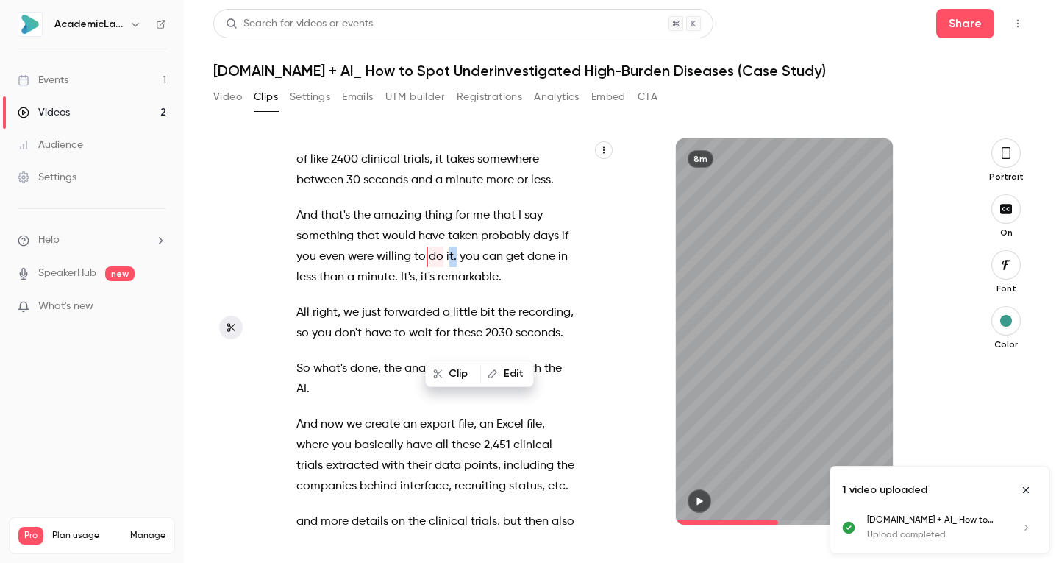
click at [458, 288] on p "And that's the amazing thing for me that I say something that would have taken …" at bounding box center [435, 246] width 279 height 82
type input "*****"
drag, startPoint x: 524, startPoint y: 371, endPoint x: 551, endPoint y: 370, distance: 26.5
click at [551, 370] on button "Edit" at bounding box center [531, 374] width 51 height 24
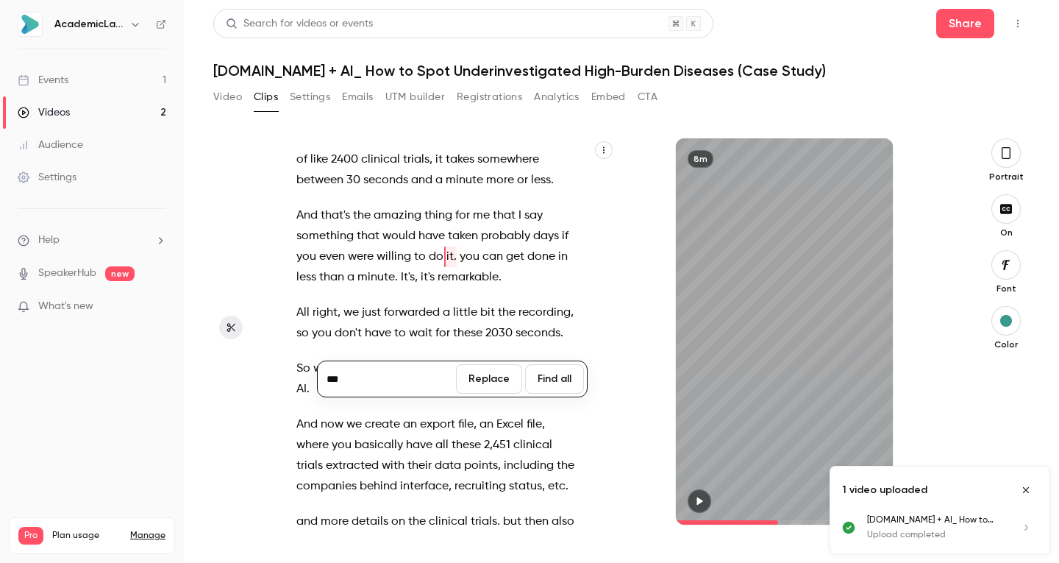
click at [374, 380] on input "***" at bounding box center [387, 378] width 132 height 29
type input "***"
click at [479, 383] on button "Replace" at bounding box center [489, 378] width 66 height 29
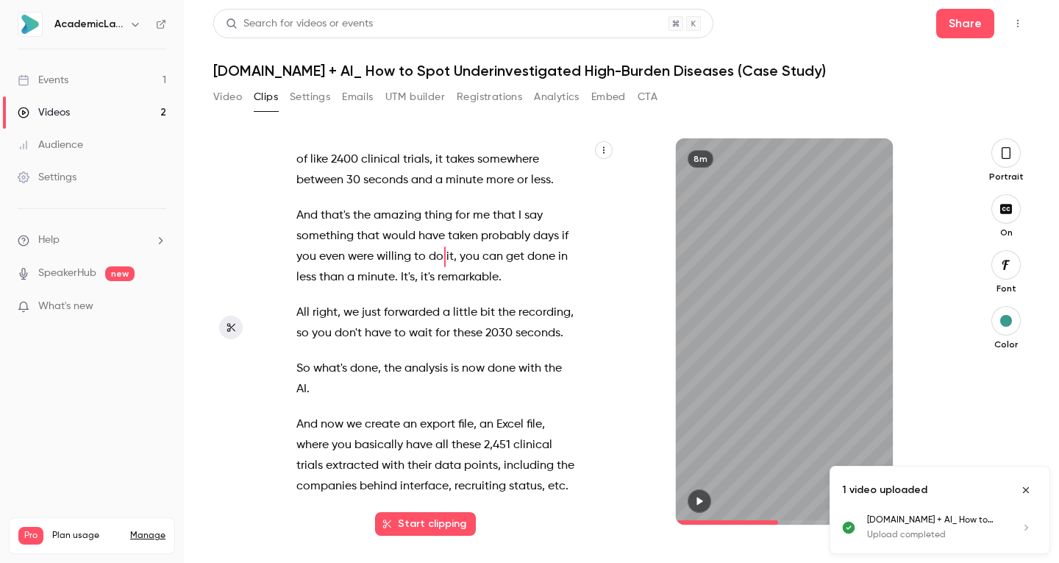
click at [532, 226] on span "say" at bounding box center [533, 215] width 18 height 21
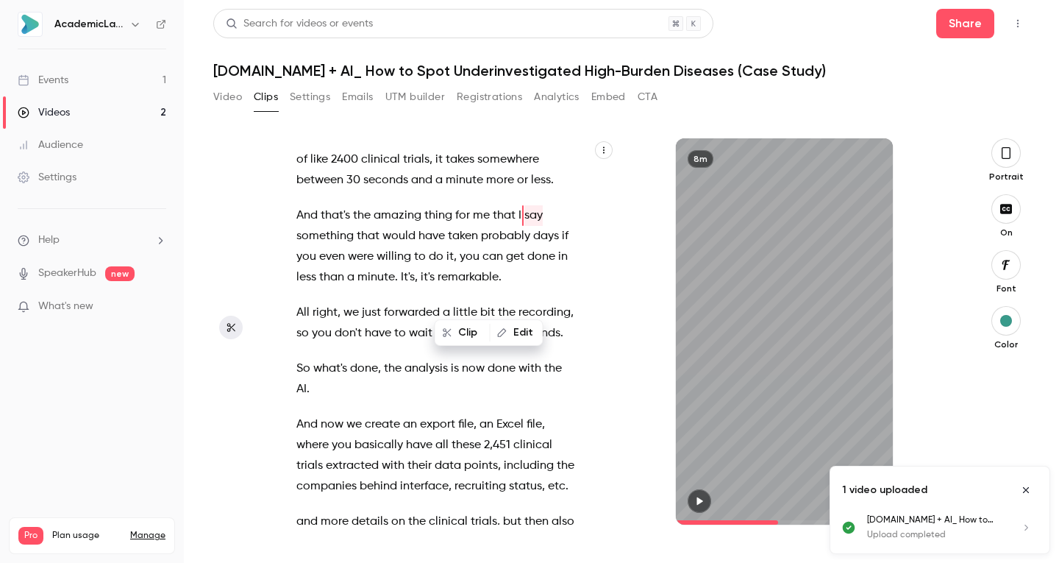
type input "*****"
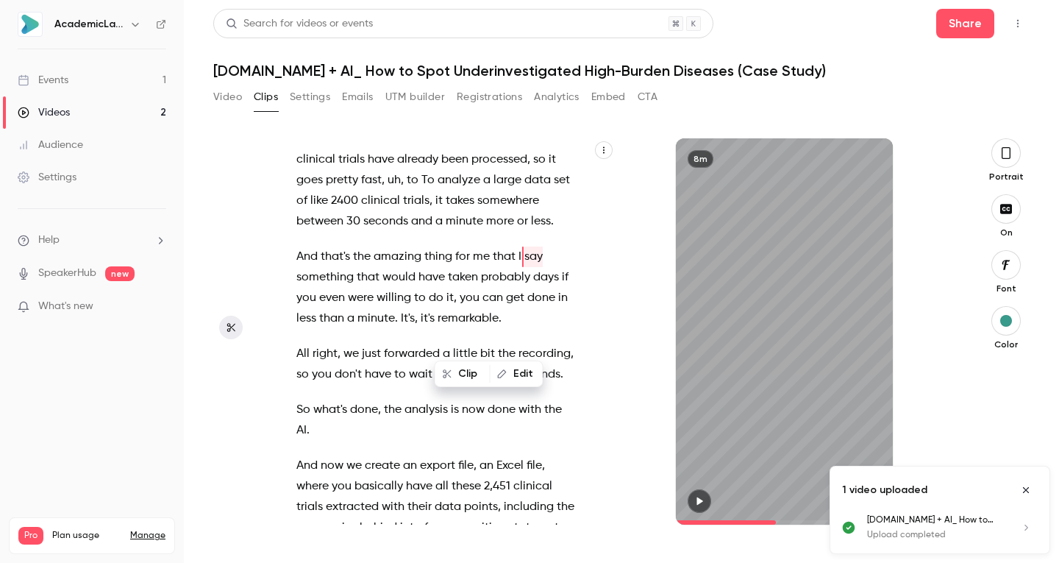
click at [516, 369] on button "Edit" at bounding box center [516, 374] width 51 height 24
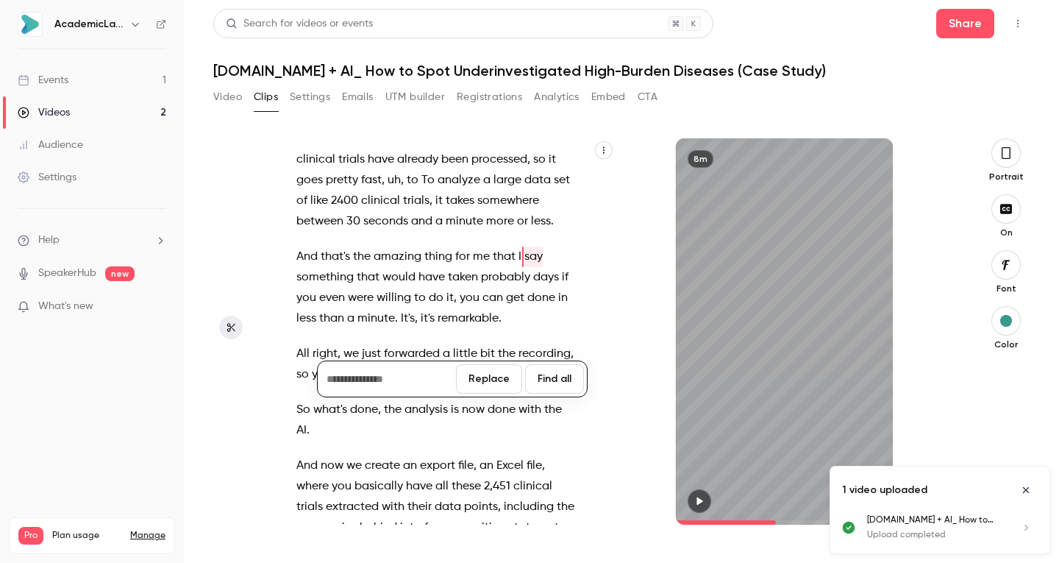
click at [483, 376] on button "Replace" at bounding box center [489, 378] width 66 height 29
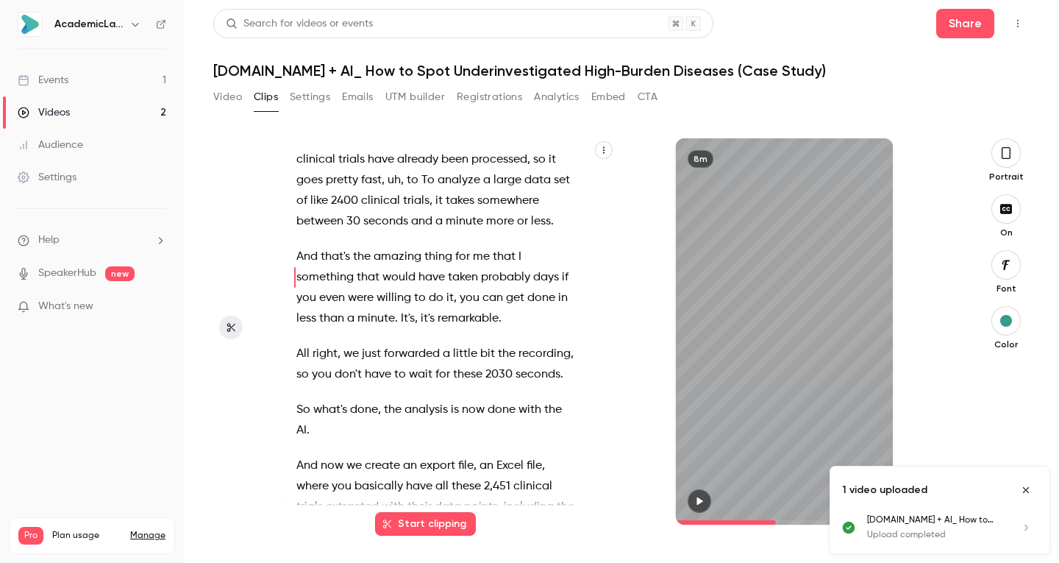
click at [521, 267] on span "I" at bounding box center [520, 256] width 3 height 21
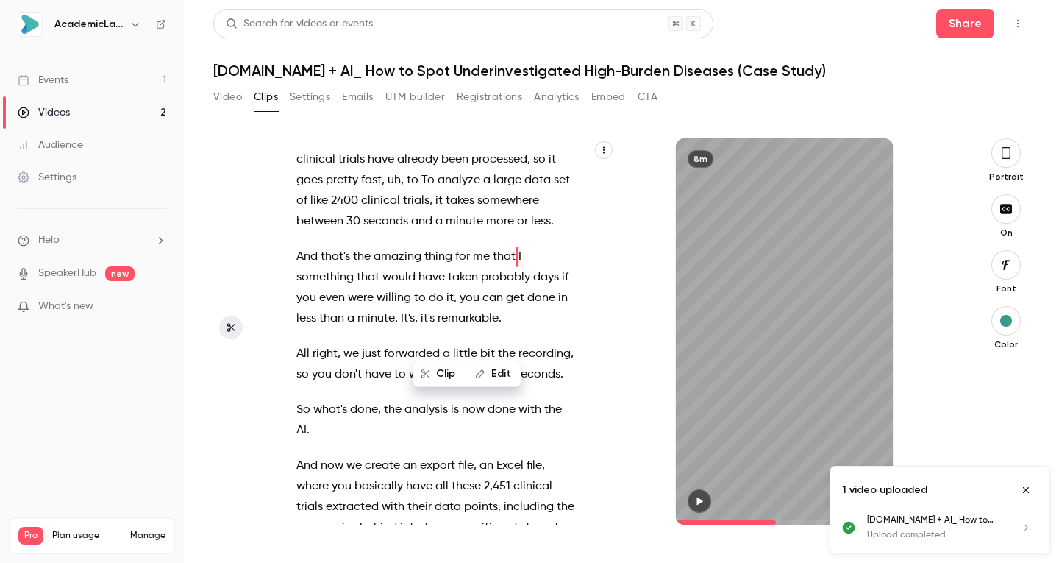
type input "*****"
click at [518, 329] on p "And that's the amazing thing for me that I something that would have taken prob…" at bounding box center [435, 287] width 279 height 82
click at [503, 366] on button "Edit" at bounding box center [494, 374] width 51 height 24
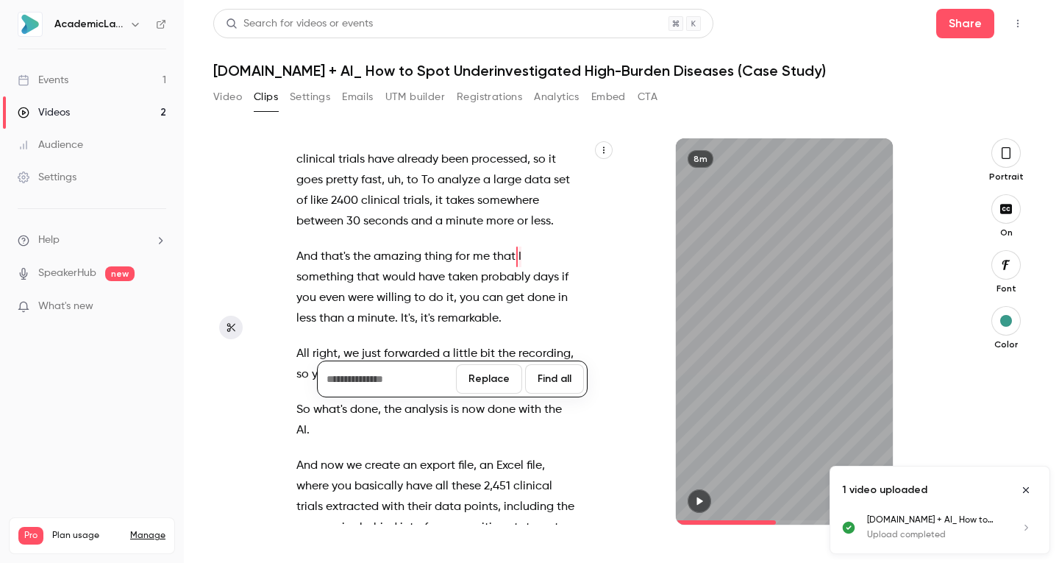
click at [477, 376] on button "Replace" at bounding box center [489, 378] width 66 height 29
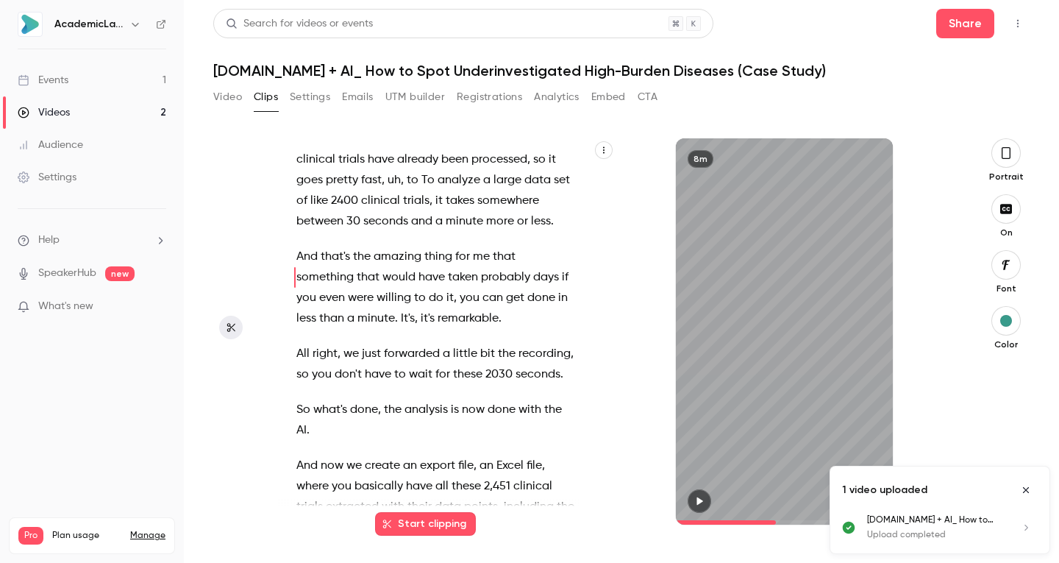
click at [435, 329] on span "it's" at bounding box center [428, 318] width 14 height 21
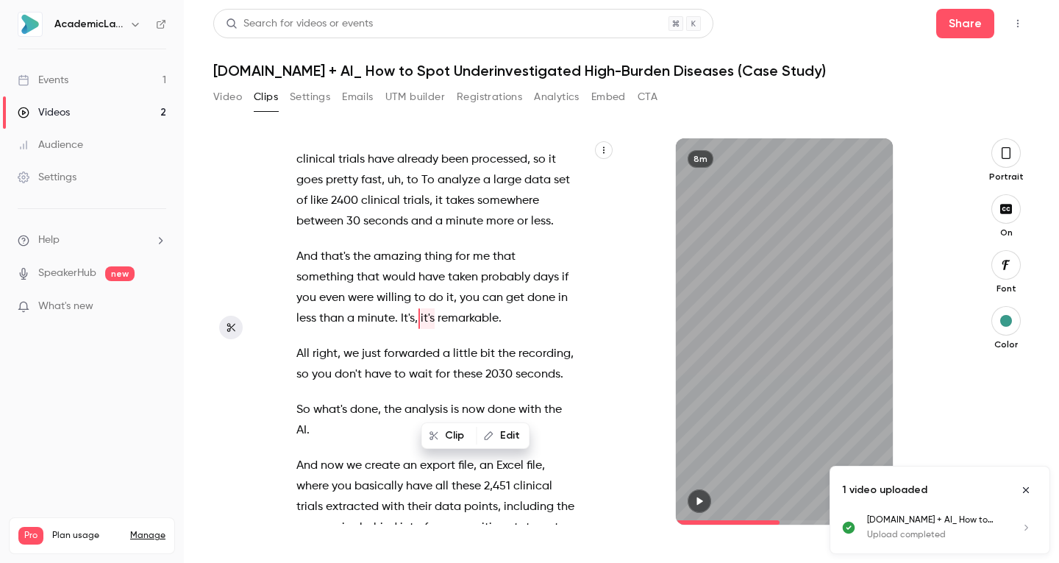
type input "*****"
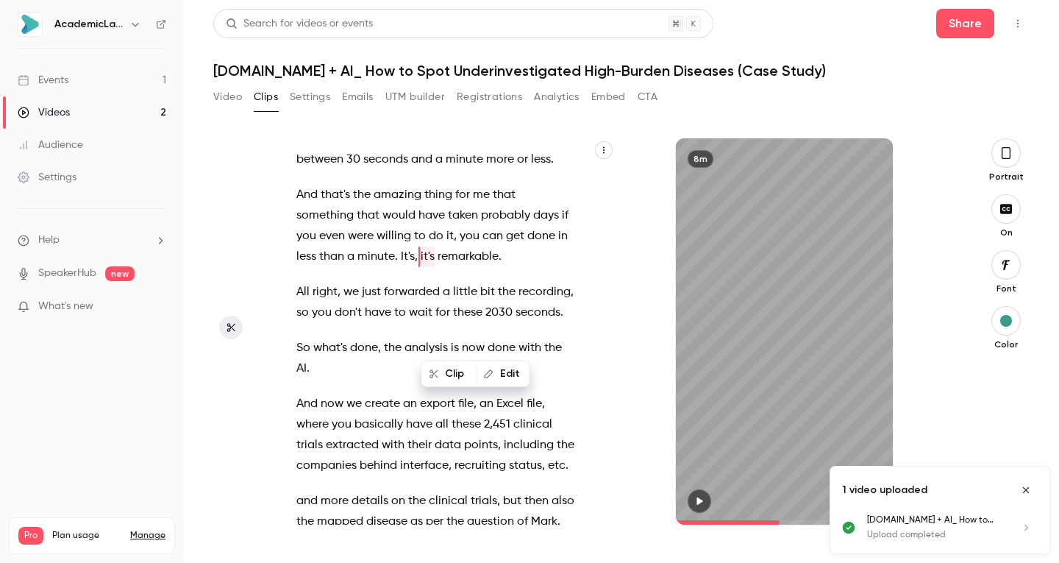
click at [435, 267] on span "it's" at bounding box center [428, 256] width 14 height 21
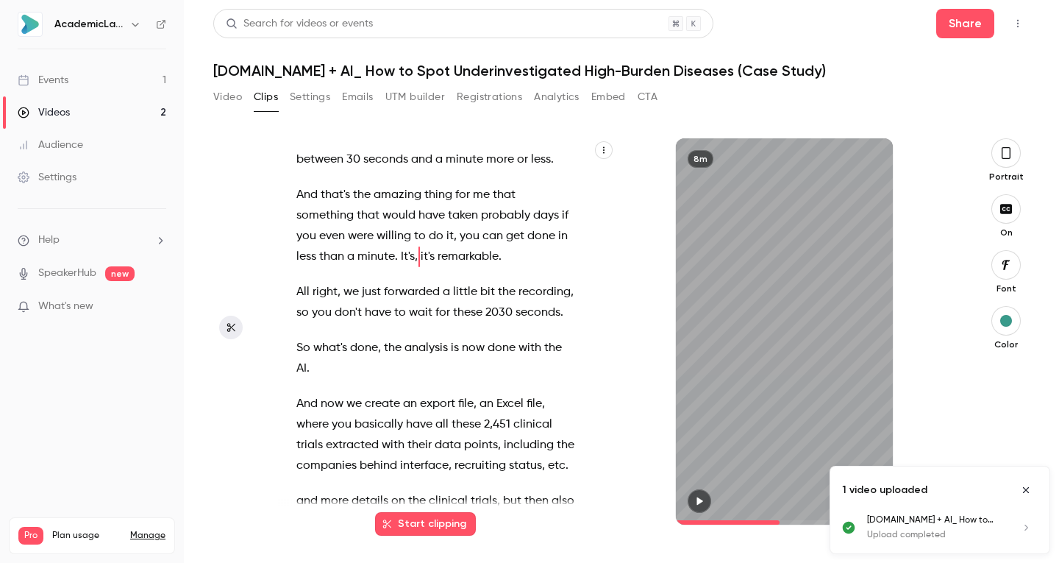
click at [434, 267] on span "it's" at bounding box center [428, 256] width 14 height 21
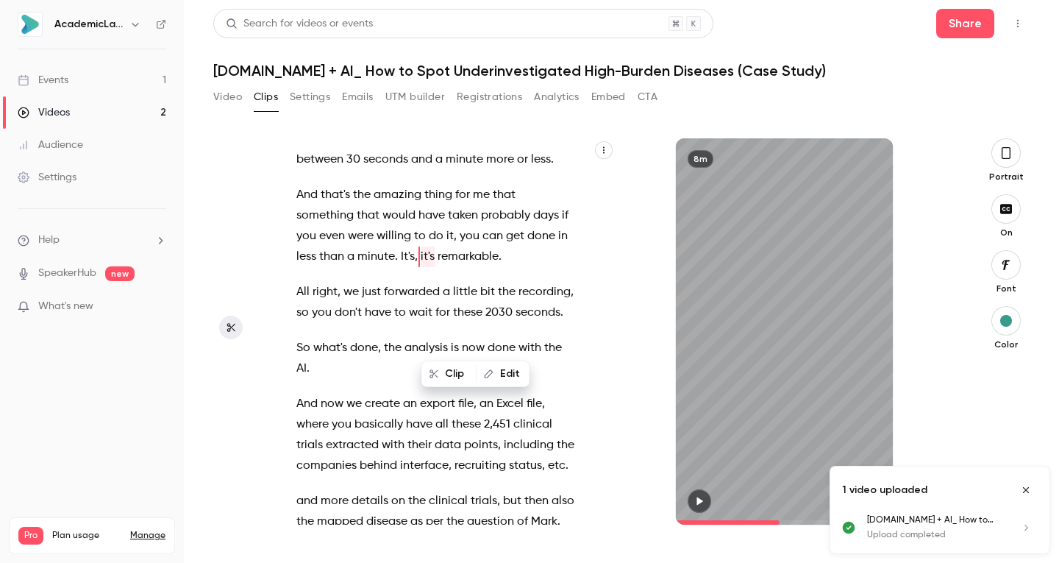
click at [434, 267] on span "it's" at bounding box center [428, 256] width 14 height 21
drag, startPoint x: 448, startPoint y: 340, endPoint x: 432, endPoint y: 338, distance: 16.3
click at [432, 267] on p "And that's the amazing thing for me that something that would have taken probab…" at bounding box center [435, 226] width 279 height 82
click at [507, 373] on button "Edit" at bounding box center [503, 374] width 51 height 24
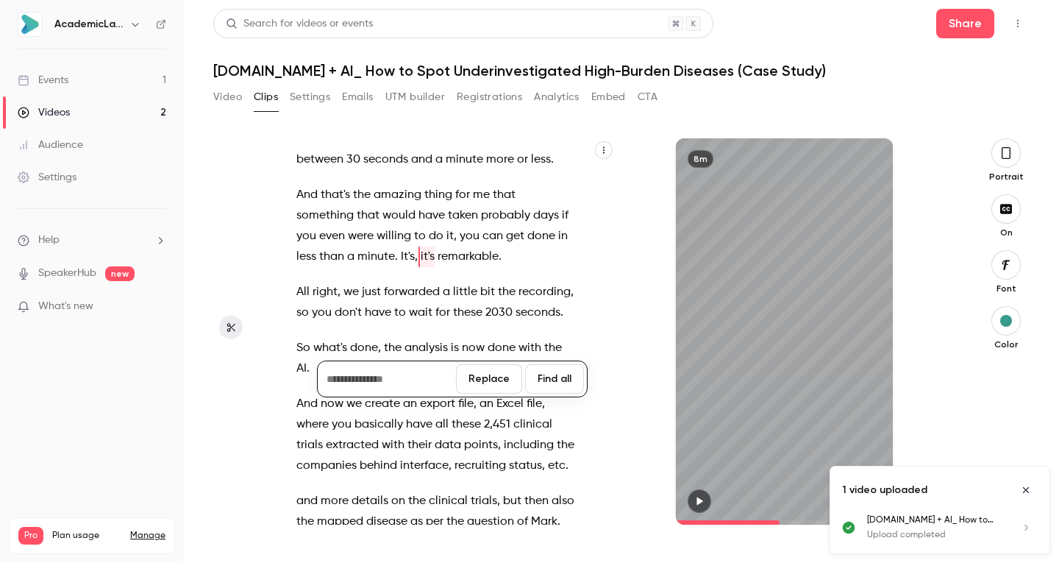
click at [485, 383] on button "Replace" at bounding box center [489, 378] width 66 height 29
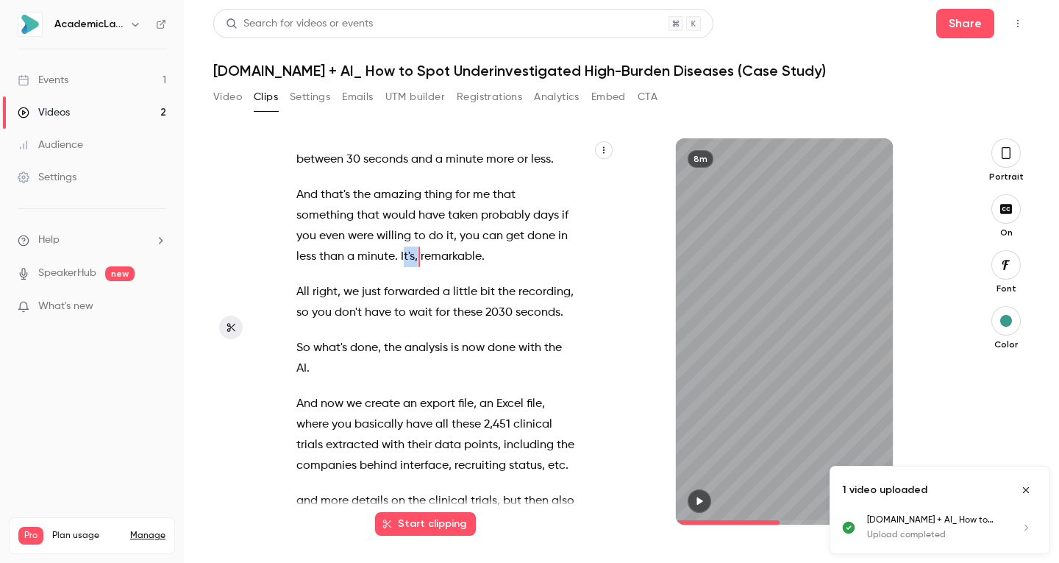
drag, startPoint x: 429, startPoint y: 341, endPoint x: 413, endPoint y: 338, distance: 15.7
click at [413, 267] on p "And that's the amazing thing for me that something that would have taken probab…" at bounding box center [435, 226] width 279 height 82
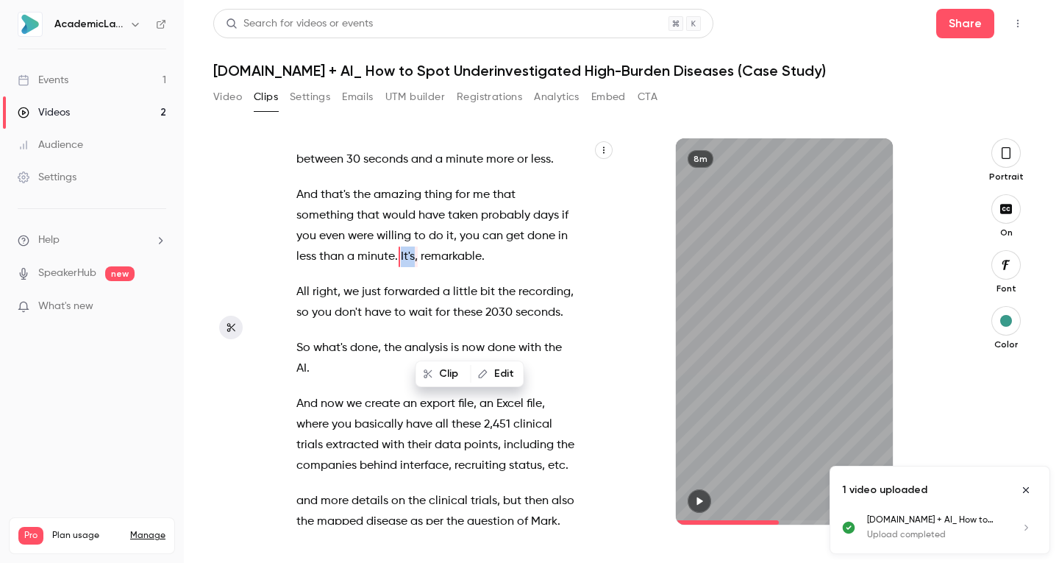
type input "*****"
click at [497, 366] on button "Edit" at bounding box center [497, 374] width 51 height 24
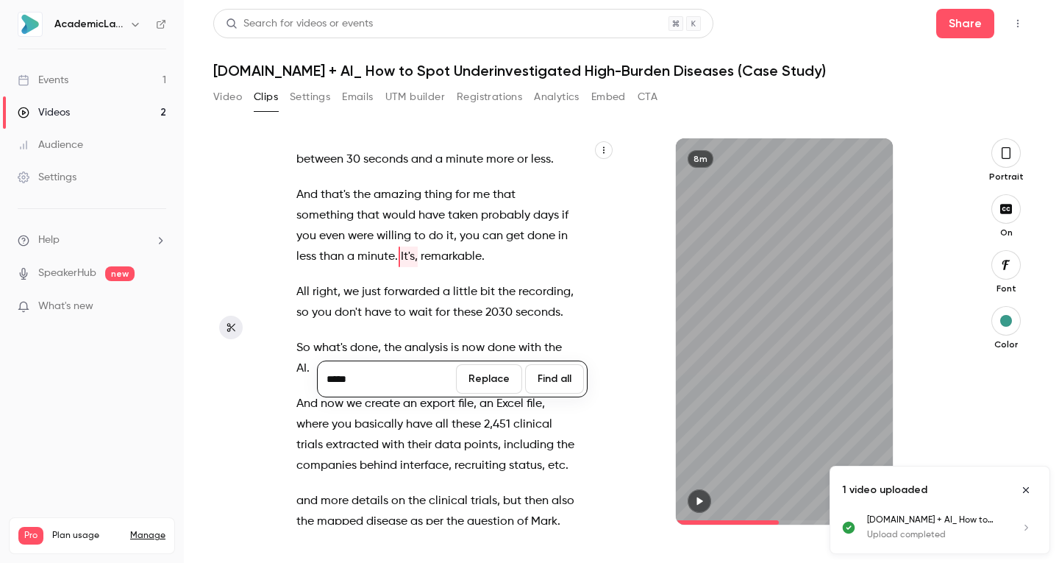
click at [411, 374] on input "*****" at bounding box center [387, 378] width 132 height 29
type input "****"
click at [477, 375] on button "Replace" at bounding box center [489, 378] width 66 height 29
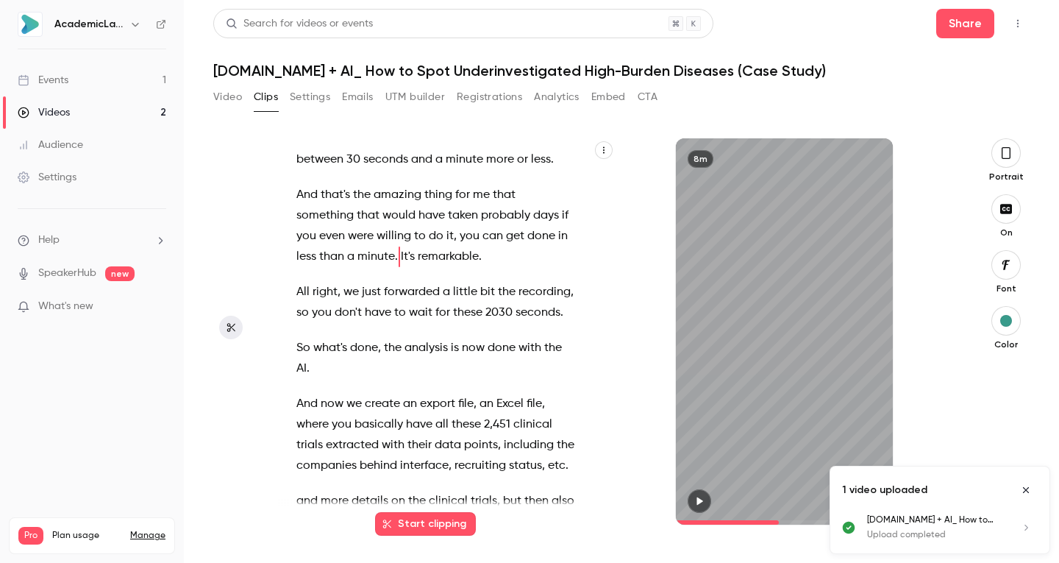
click at [548, 226] on span "days" at bounding box center [546, 215] width 26 height 21
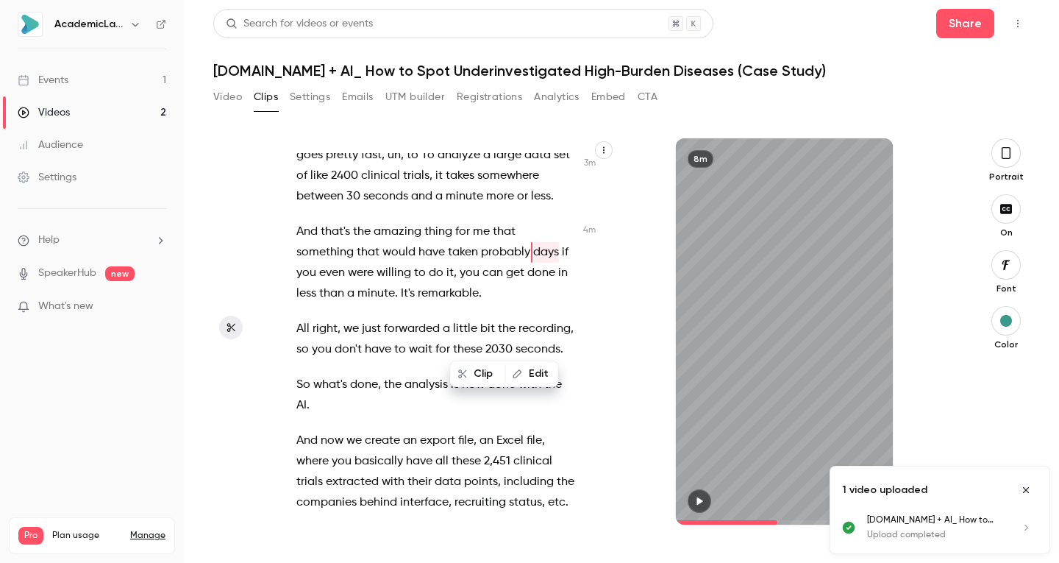
scroll to position [2053, 0]
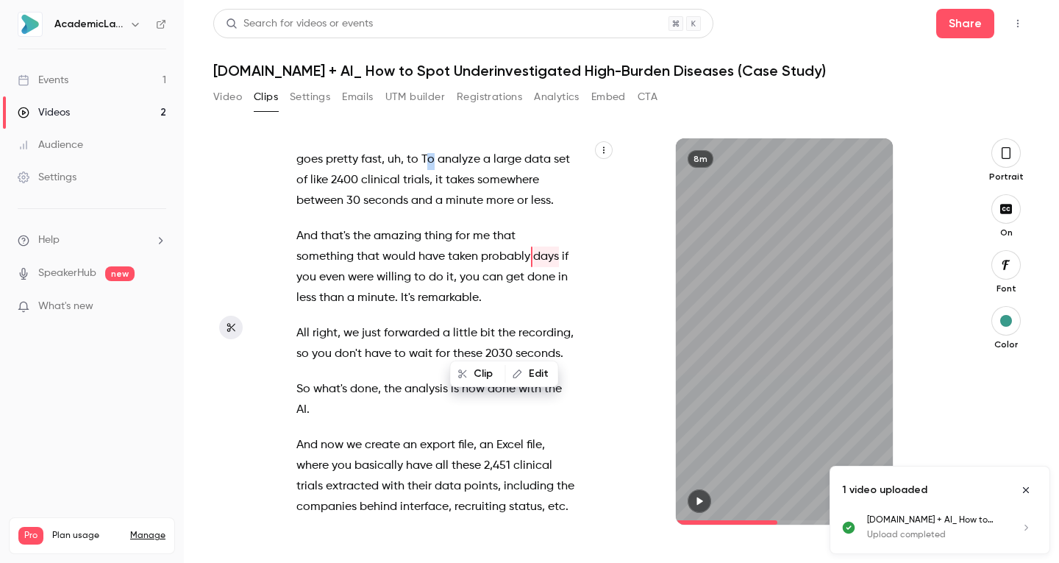
drag, startPoint x: 460, startPoint y: 222, endPoint x: 450, endPoint y: 222, distance: 9.6
click at [450, 211] on p "And as I just explained , uh , it's already 350 of those clinical trials have a…" at bounding box center [435, 159] width 279 height 103
type input "*****"
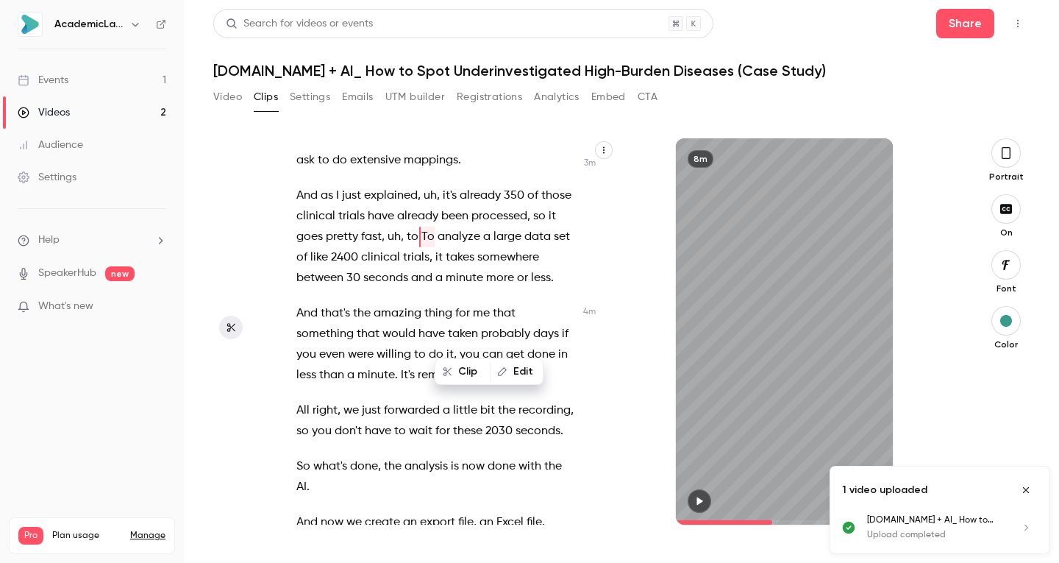
scroll to position [1935, 0]
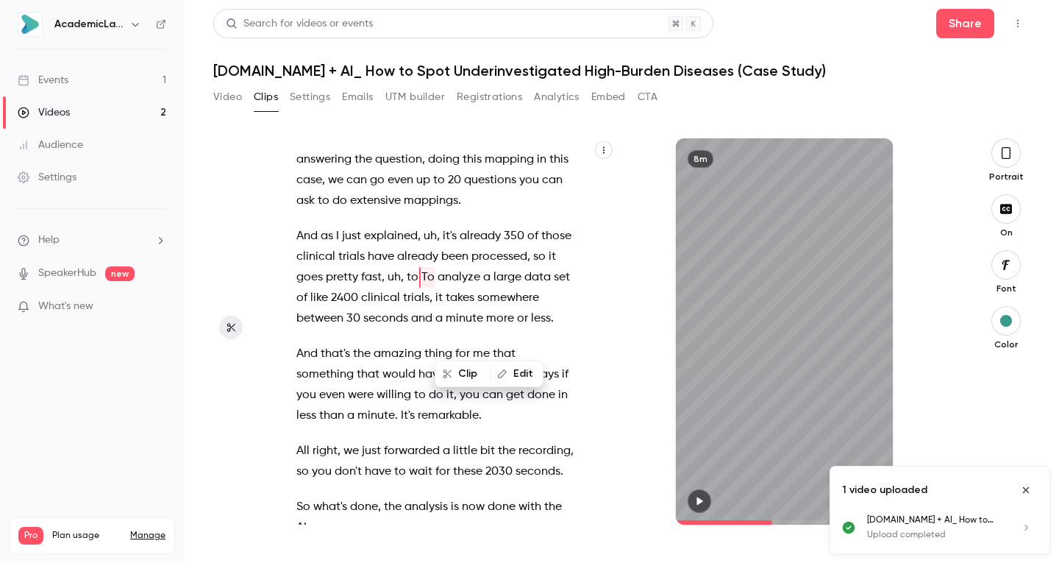
click at [518, 369] on button "Edit" at bounding box center [516, 374] width 51 height 24
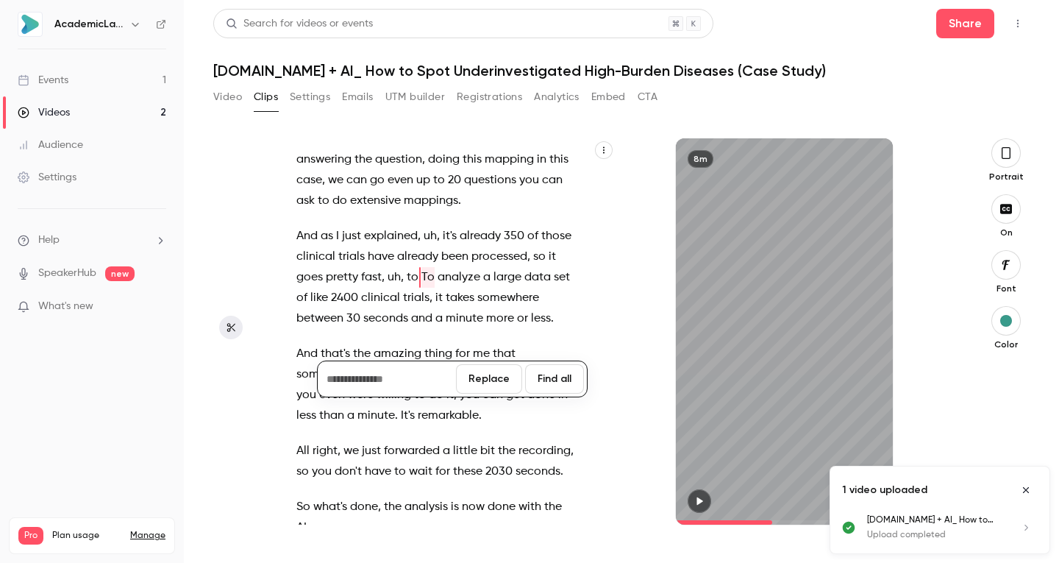
click at [487, 383] on button "Replace" at bounding box center [489, 378] width 66 height 29
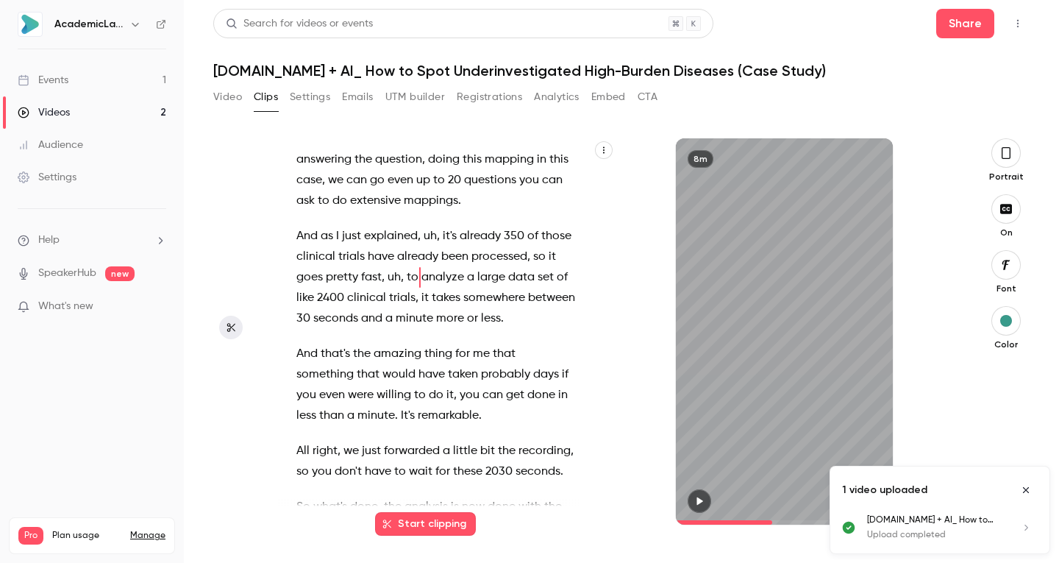
click at [401, 288] on span "uh" at bounding box center [394, 277] width 13 height 21
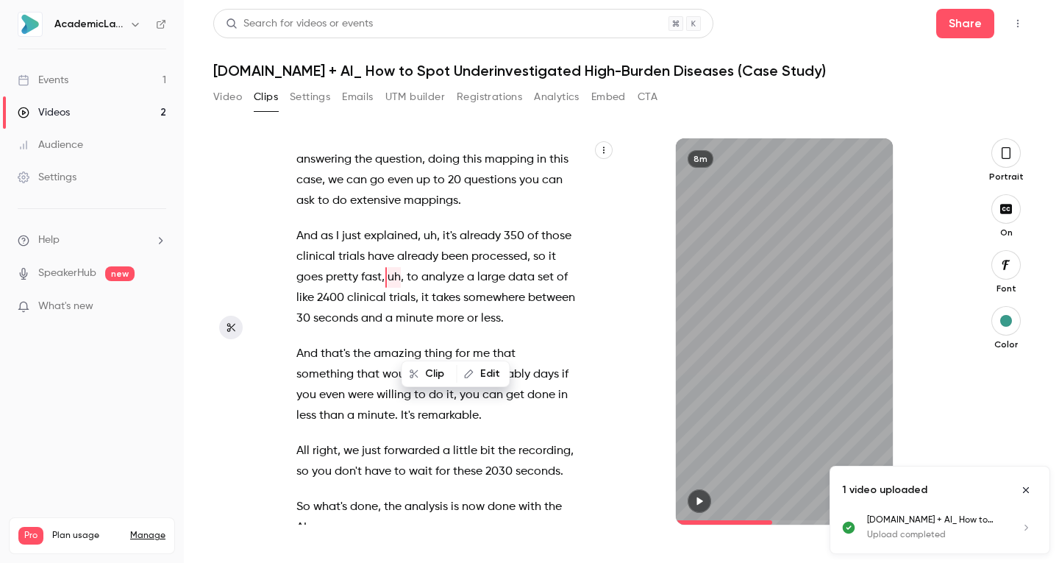
type input "***"
click at [478, 369] on button "Edit" at bounding box center [483, 374] width 51 height 24
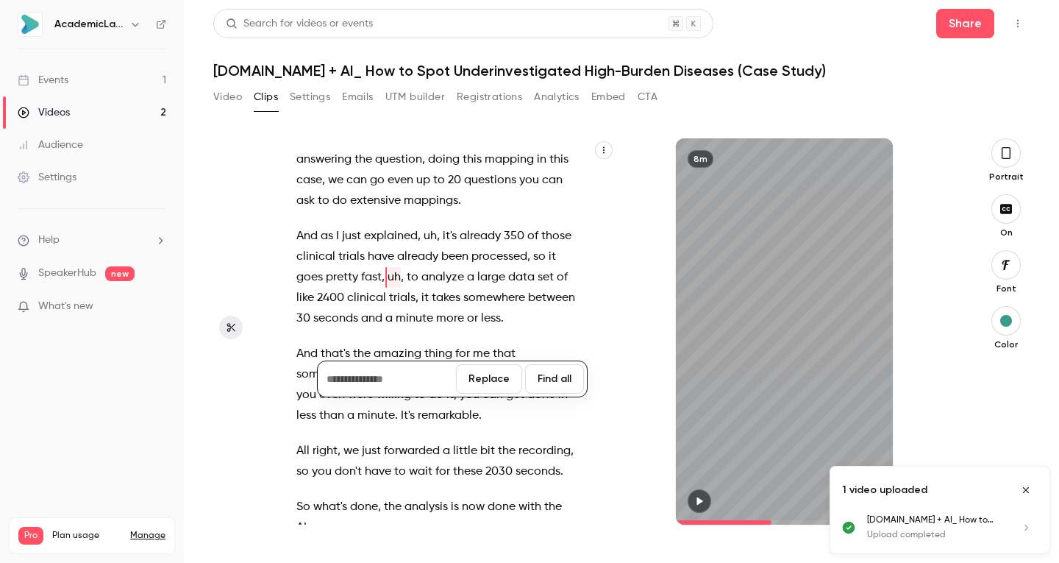
click at [472, 377] on button "Replace" at bounding box center [489, 378] width 66 height 29
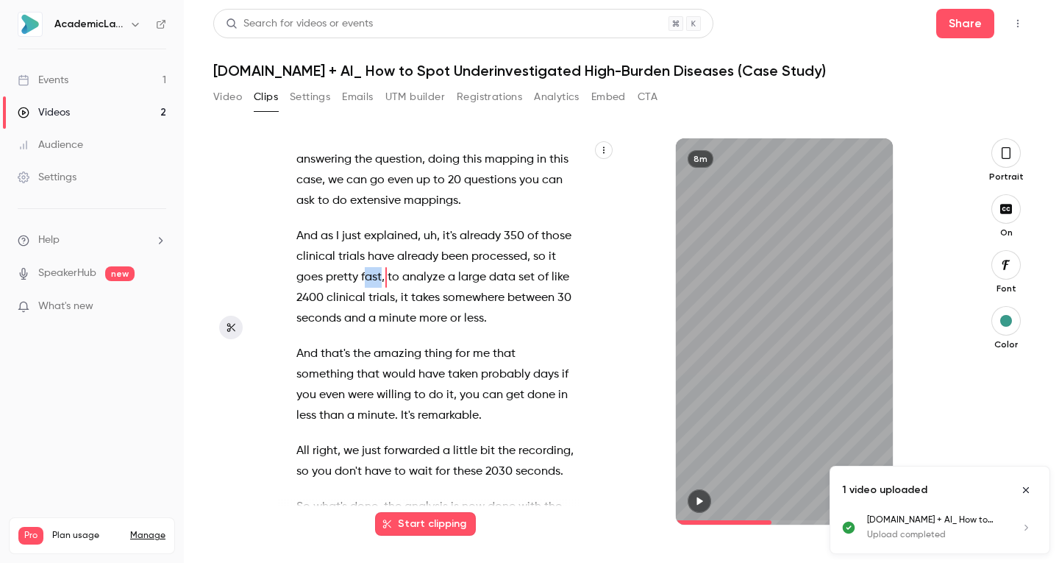
drag, startPoint x: 408, startPoint y: 340, endPoint x: 390, endPoint y: 340, distance: 18.4
click at [390, 329] on p "And as I just explained , uh , it's already 350 of those clinical trials have a…" at bounding box center [435, 277] width 279 height 103
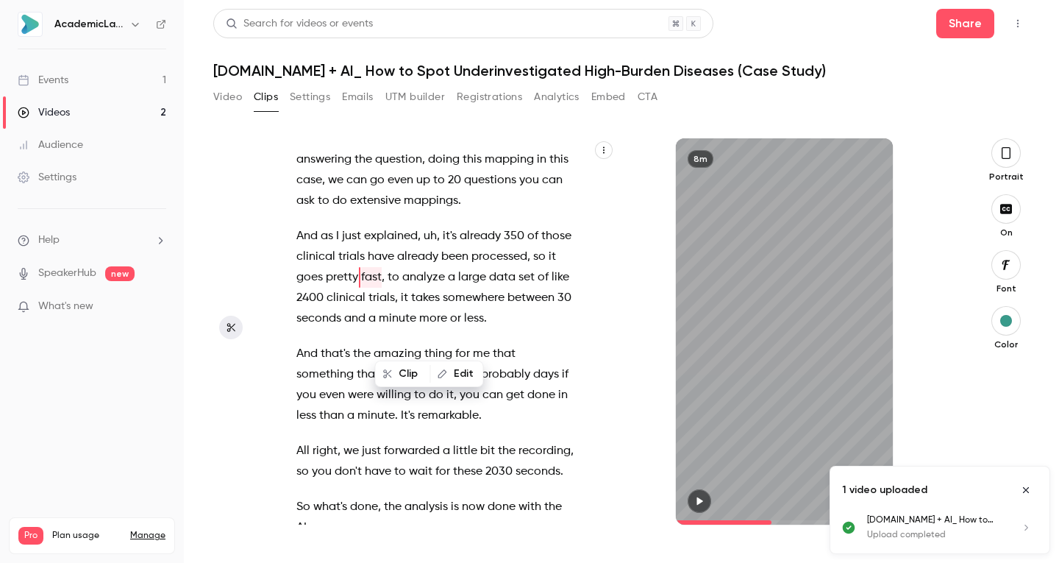
click at [450, 366] on button "Edit" at bounding box center [457, 374] width 51 height 24
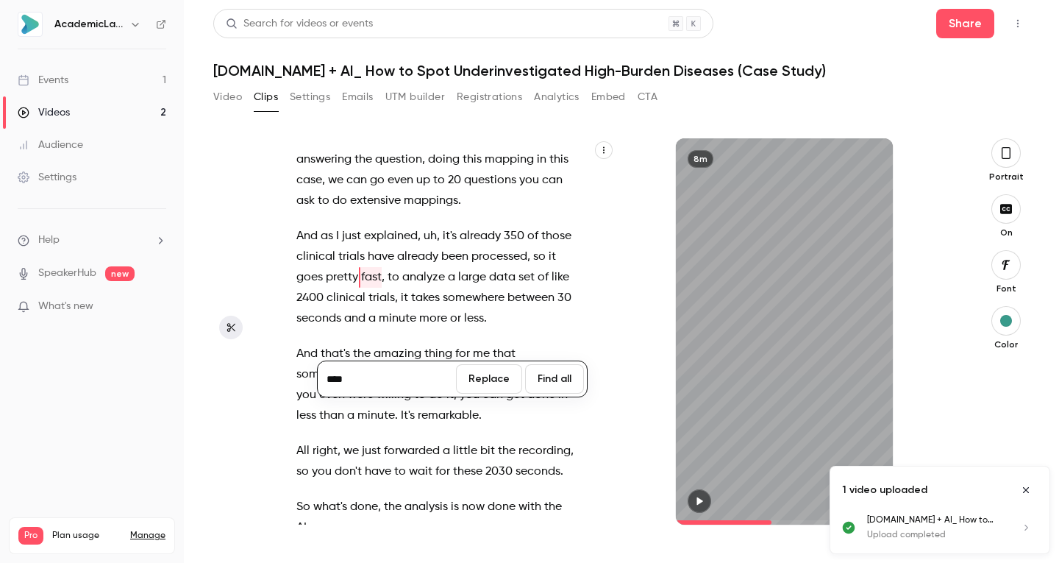
click at [394, 369] on input "****" at bounding box center [387, 378] width 132 height 29
click at [399, 288] on span "to" at bounding box center [394, 277] width 12 height 21
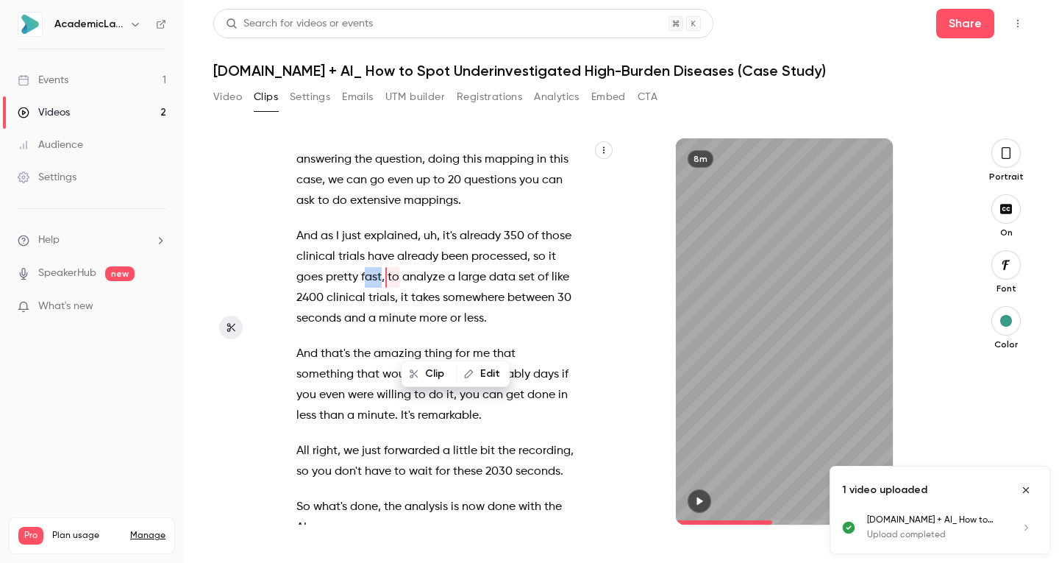
drag, startPoint x: 388, startPoint y: 341, endPoint x: 408, endPoint y: 343, distance: 19.3
click at [408, 329] on p "And as I just explained , uh , it's already 350 of those clinical trials have a…" at bounding box center [435, 277] width 279 height 103
click at [463, 374] on button "Edit" at bounding box center [457, 374] width 51 height 24
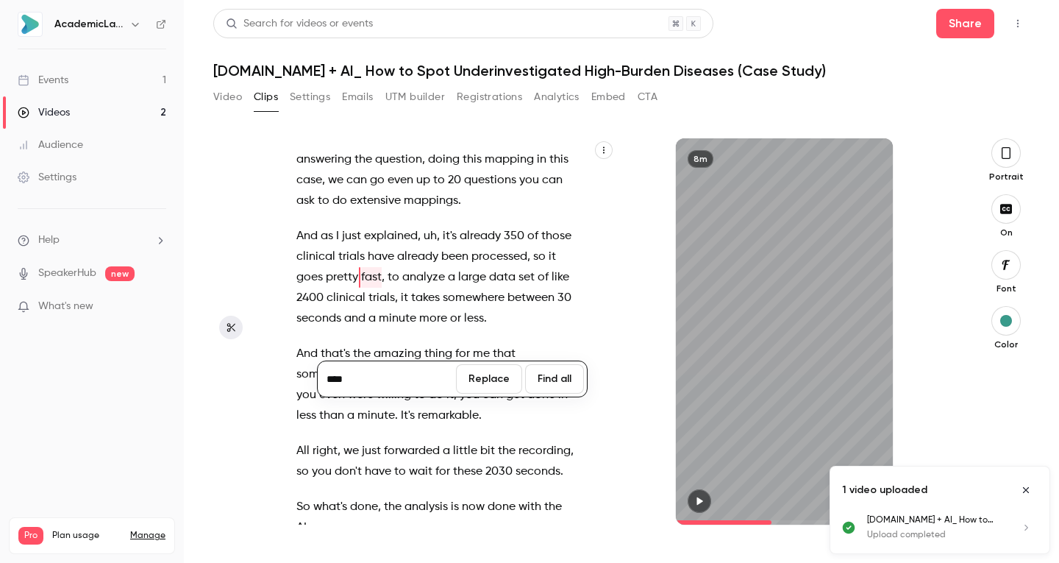
click at [370, 374] on input "****" at bounding box center [387, 378] width 132 height 29
click at [368, 263] on span at bounding box center [366, 257] width 3 height 12
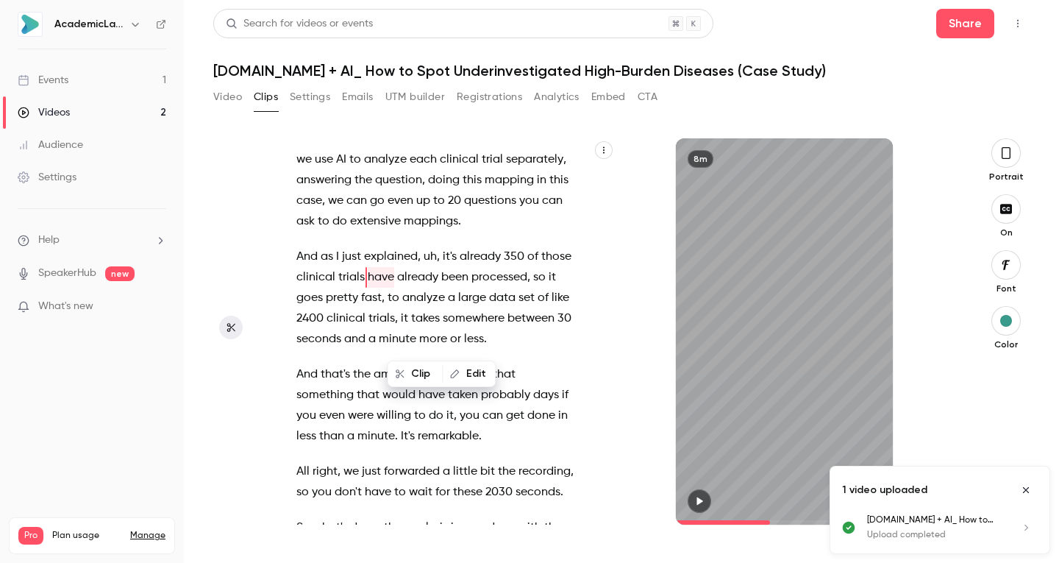
click at [349, 267] on span "just" at bounding box center [351, 256] width 19 height 21
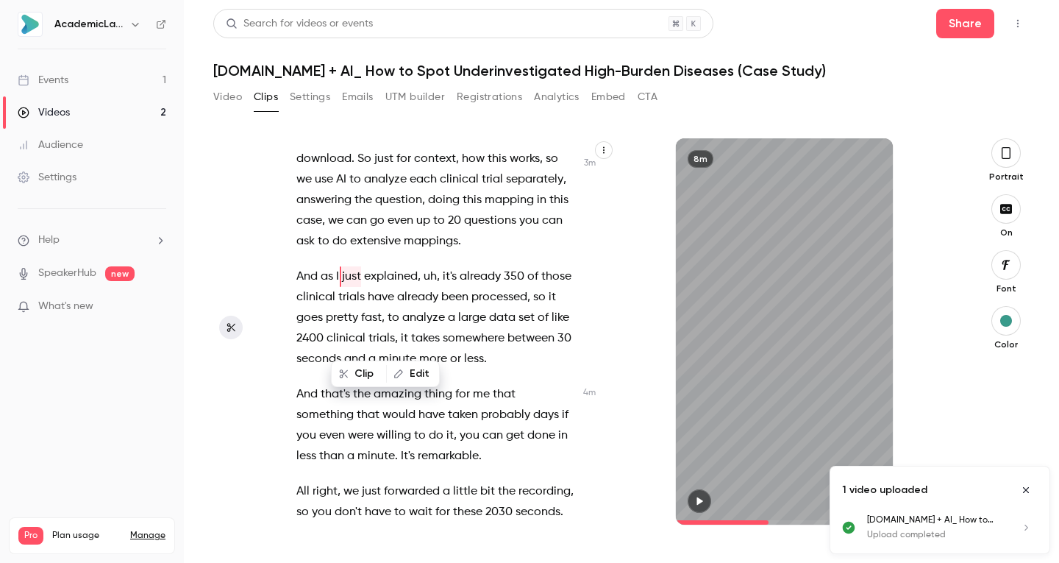
scroll to position [1894, 0]
click at [366, 370] on span "and" at bounding box center [354, 359] width 21 height 21
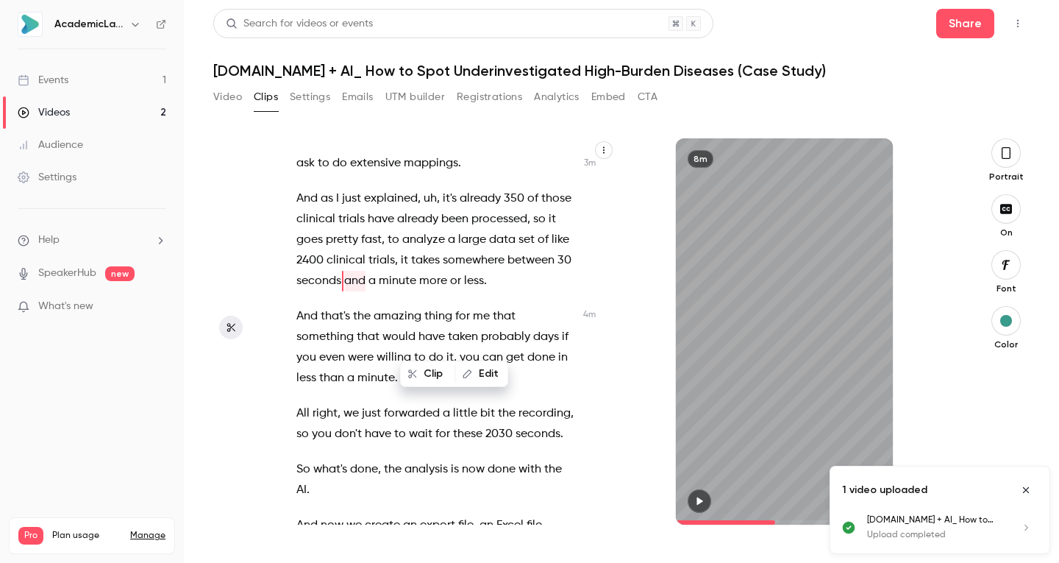
scroll to position [1977, 0]
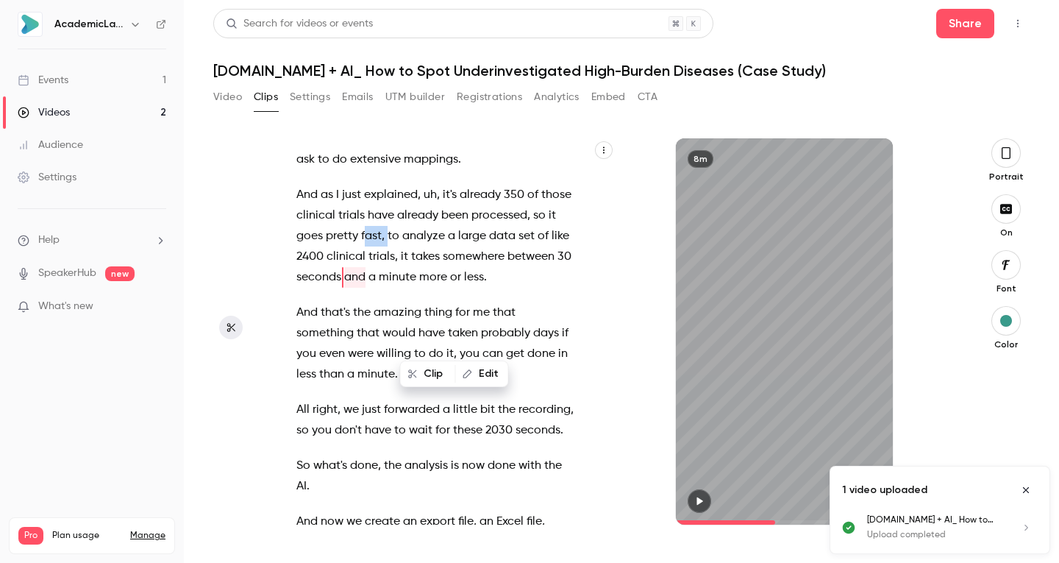
drag, startPoint x: 388, startPoint y: 297, endPoint x: 412, endPoint y: 299, distance: 23.6
click at [412, 288] on p "And as I just explained , uh , it's already 350 of those clinical trials have a…" at bounding box center [435, 236] width 279 height 103
type input "*****"
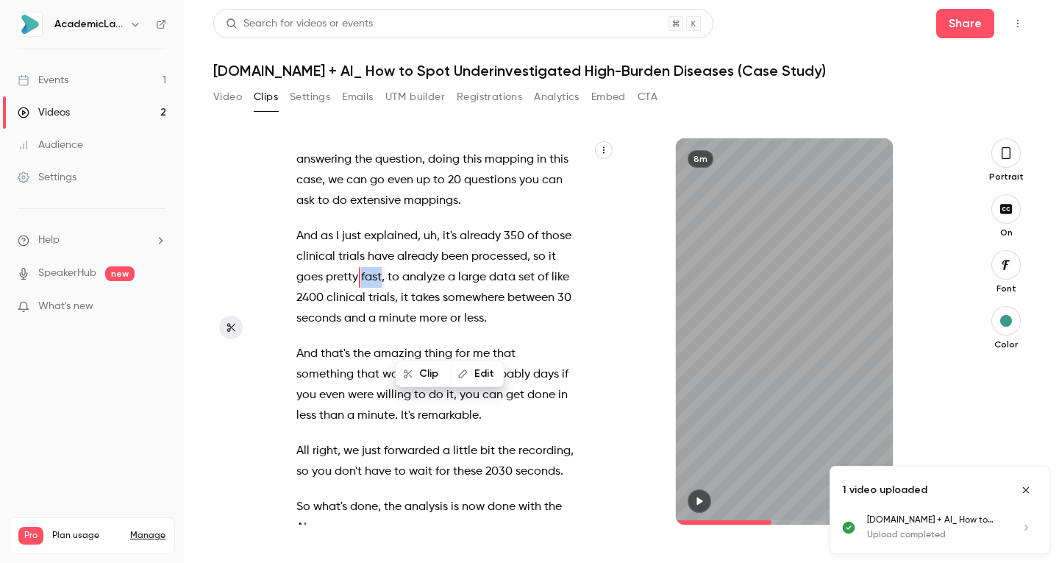
click at [480, 372] on button "Edit" at bounding box center [477, 374] width 51 height 24
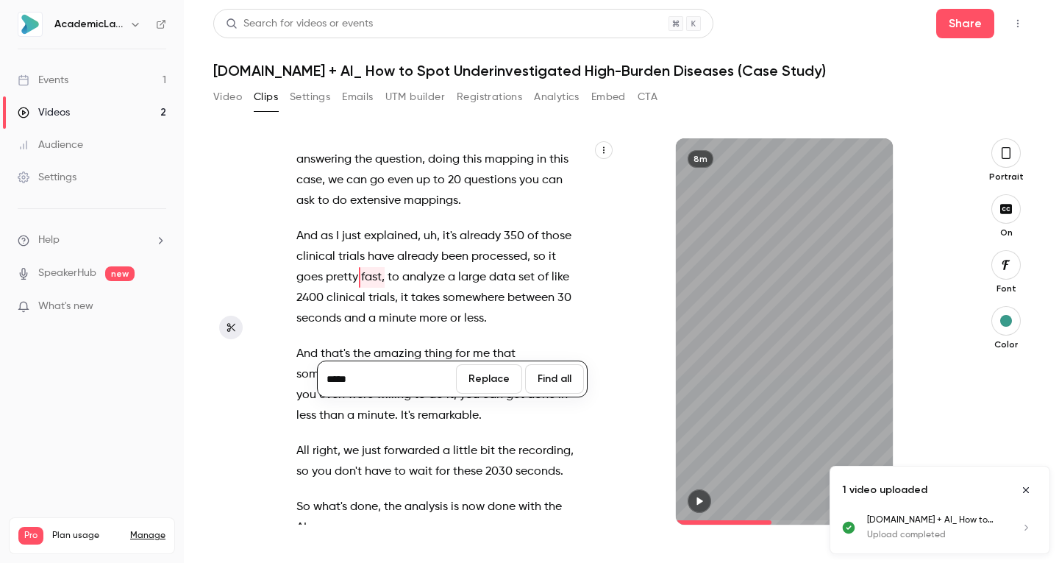
click at [405, 371] on input "*****" at bounding box center [387, 378] width 132 height 29
type input "****"
click at [483, 374] on button "Replace" at bounding box center [489, 378] width 66 height 29
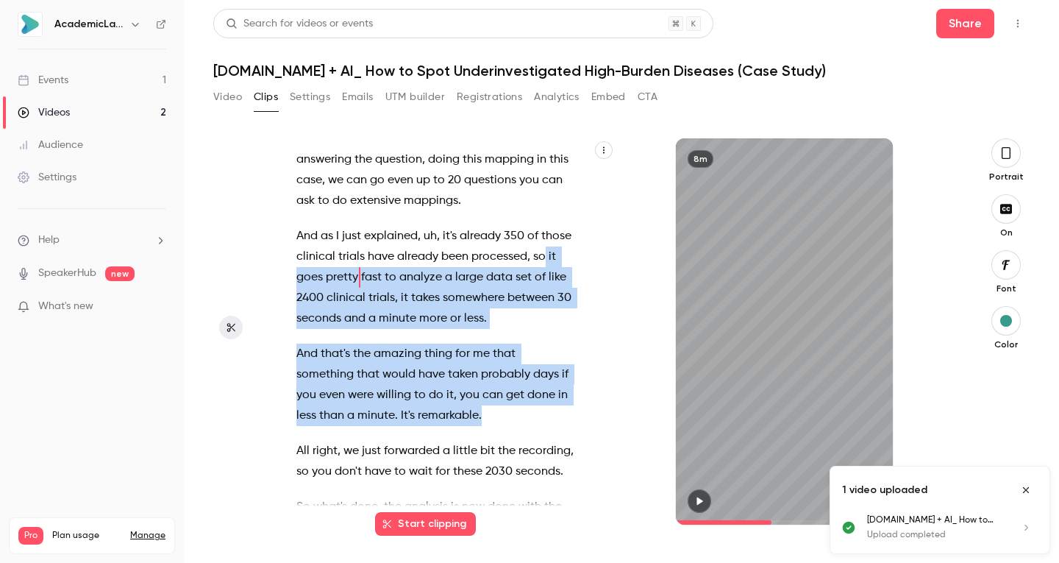
drag, startPoint x: 310, startPoint y: 339, endPoint x: 504, endPoint y: 474, distance: 236.7
click at [504, 474] on div "Hi everyone , I'm [PERSON_NAME] , founder of Academic Labs . Welcome to this se…" at bounding box center [443, 338] width 330 height 371
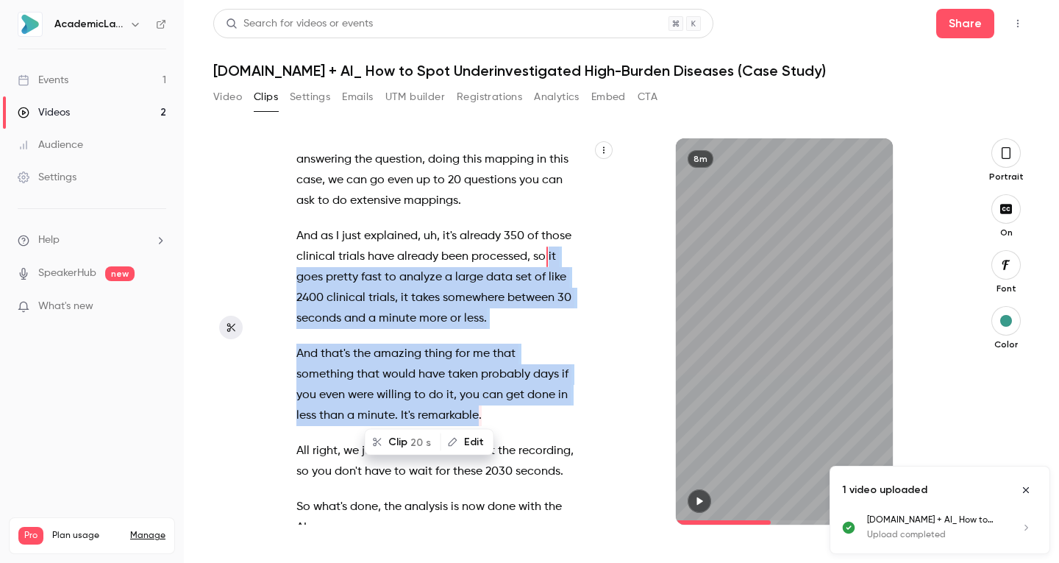
click at [408, 441] on button "Clip 20 s" at bounding box center [403, 442] width 74 height 24
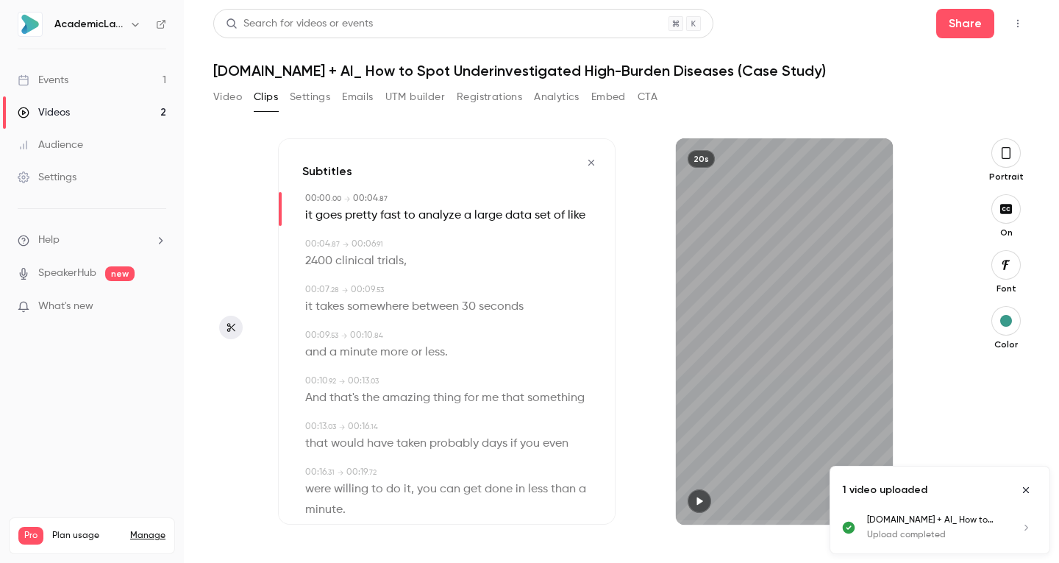
click at [699, 499] on icon "button" at bounding box center [700, 501] width 6 height 8
type input "***"
click at [1025, 491] on icon "Close uploads list" at bounding box center [1026, 490] width 6 height 6
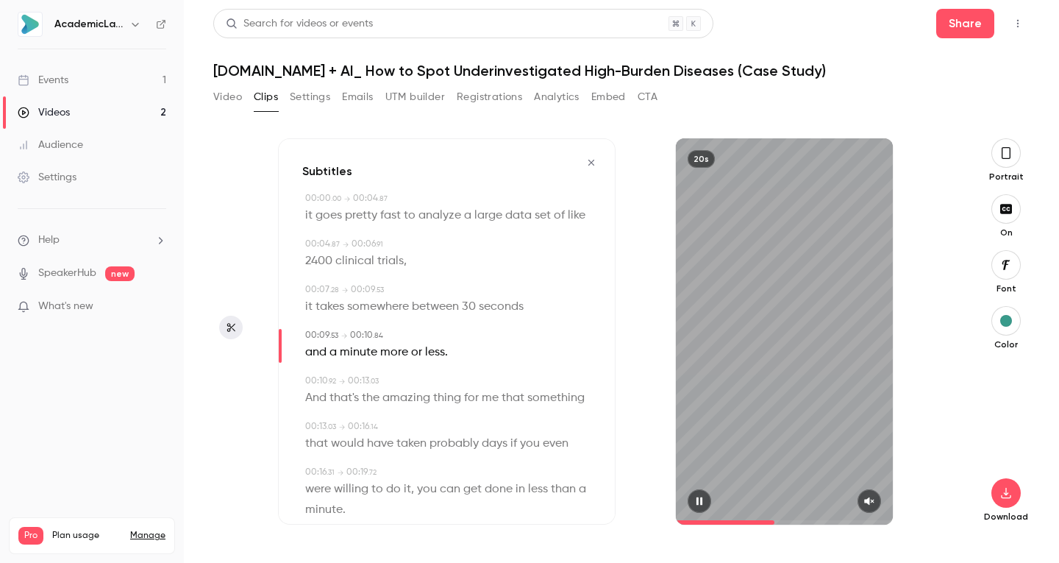
click at [875, 497] on icon "button" at bounding box center [870, 501] width 12 height 10
click at [707, 503] on button "button" at bounding box center [700, 501] width 24 height 24
click at [1011, 154] on icon "button" at bounding box center [1006, 153] width 12 height 16
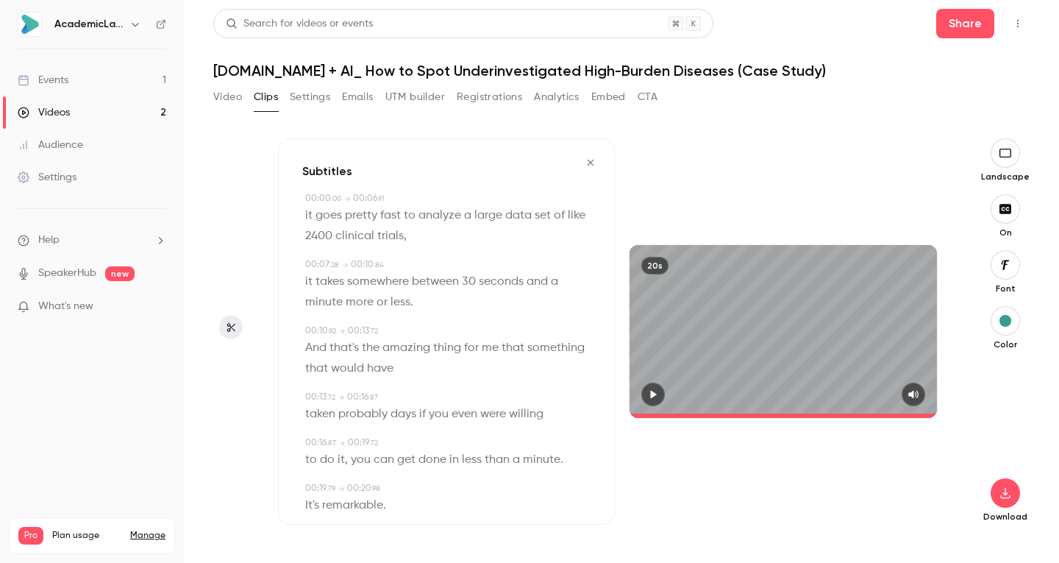
click at [655, 396] on icon "button" at bounding box center [654, 395] width 6 height 8
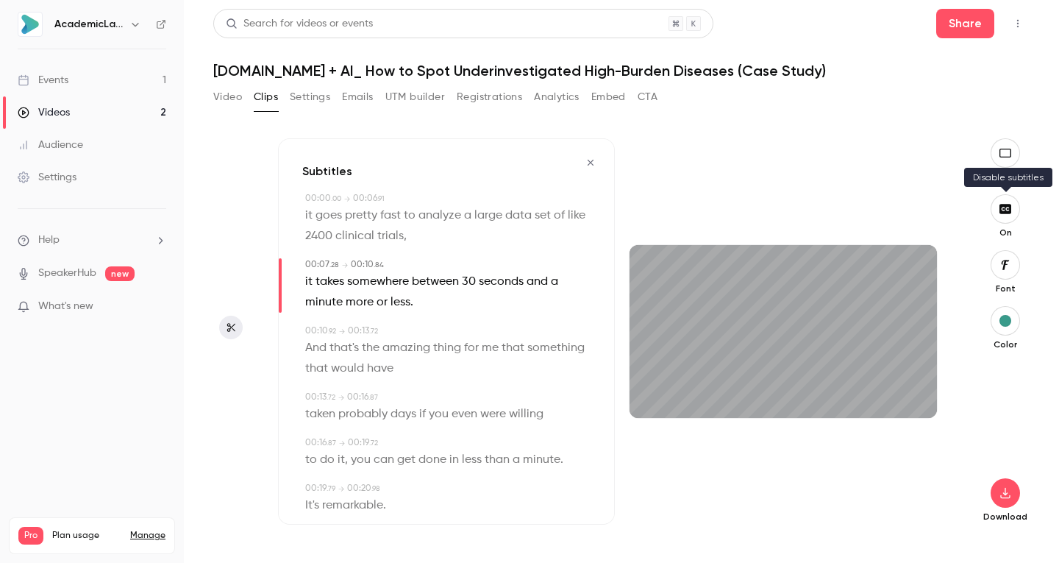
click at [1009, 214] on icon "button" at bounding box center [1005, 209] width 16 height 12
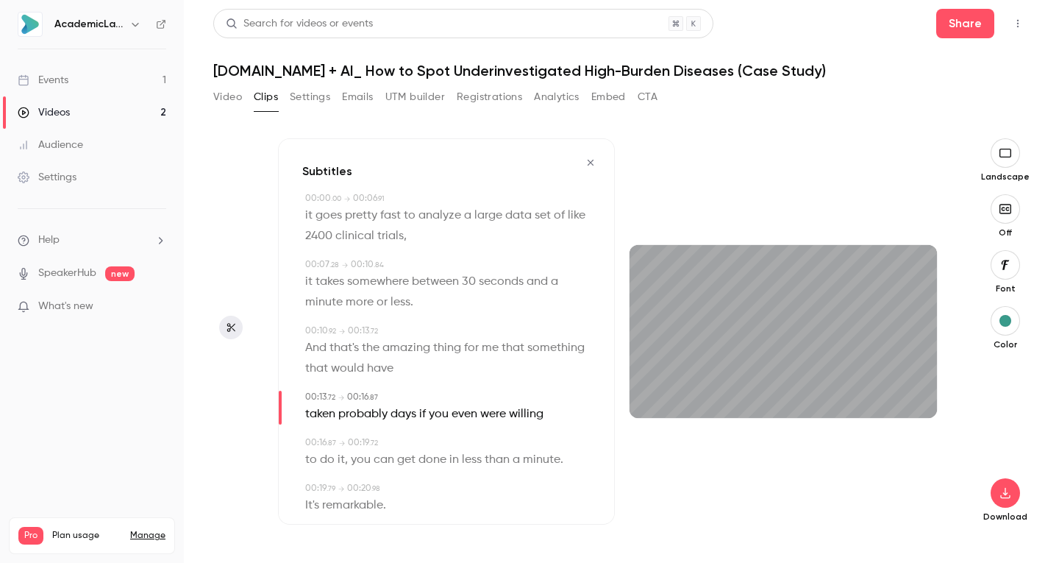
click at [1009, 263] on icon "button" at bounding box center [1005, 265] width 16 height 12
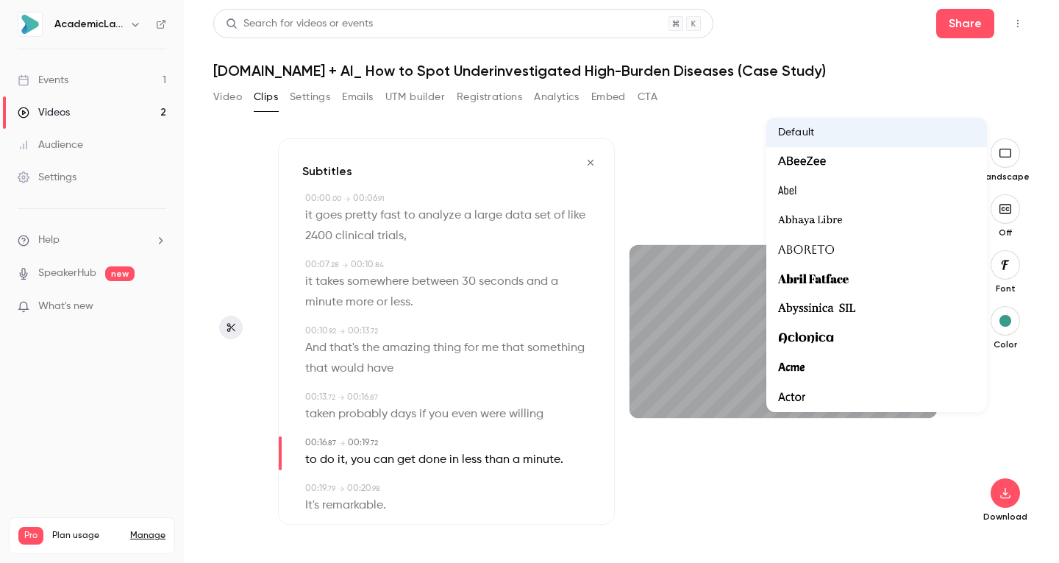
click at [1025, 260] on div at bounding box center [529, 281] width 1059 height 563
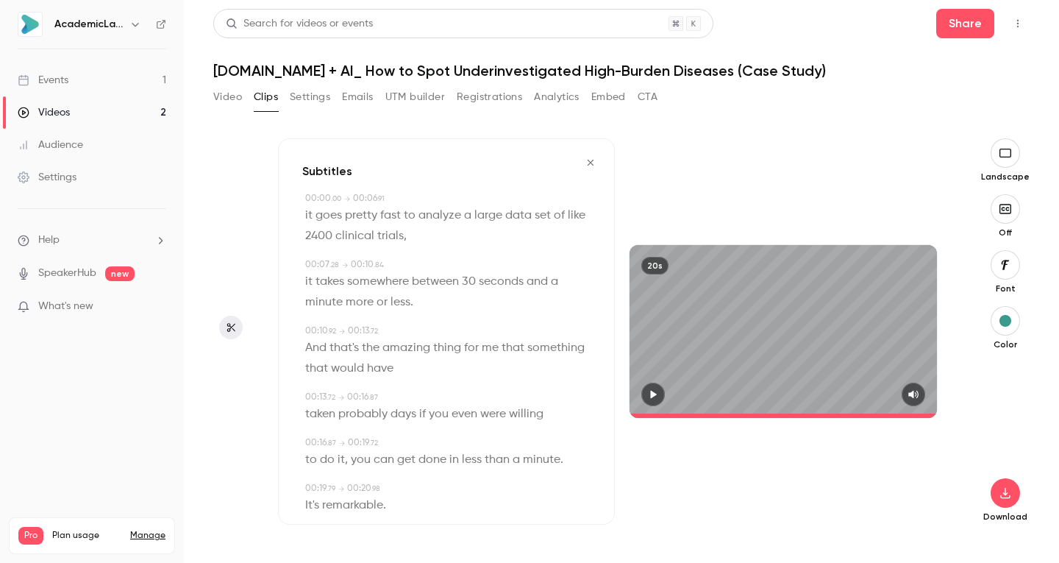
click at [1001, 492] on icon "button" at bounding box center [1006, 493] width 18 height 12
click at [900, 466] on span "Full HD" at bounding box center [895, 464] width 168 height 15
type input "****"
